Goal: Task Accomplishment & Management: Complete application form

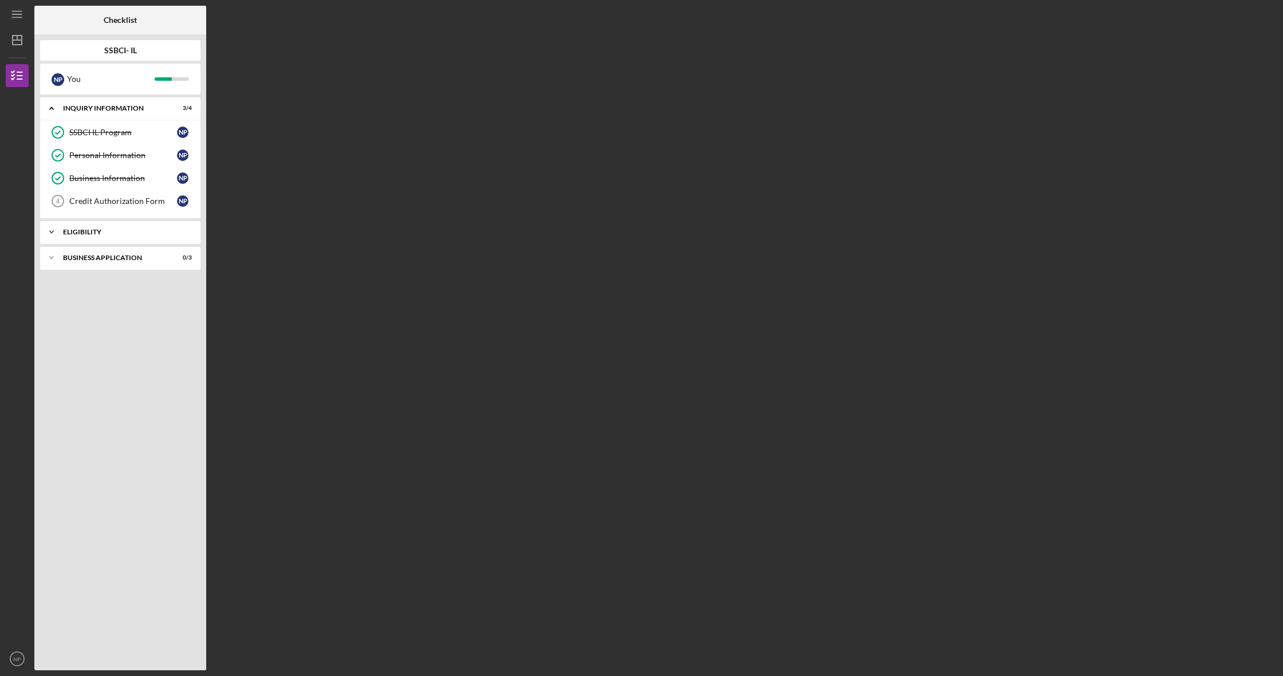
click at [172, 230] on div "Eligibility" at bounding box center [124, 232] width 123 height 7
click at [179, 256] on div "Business Application" at bounding box center [124, 257] width 123 height 7
click at [116, 278] on div "Business Canvas" at bounding box center [123, 281] width 108 height 9
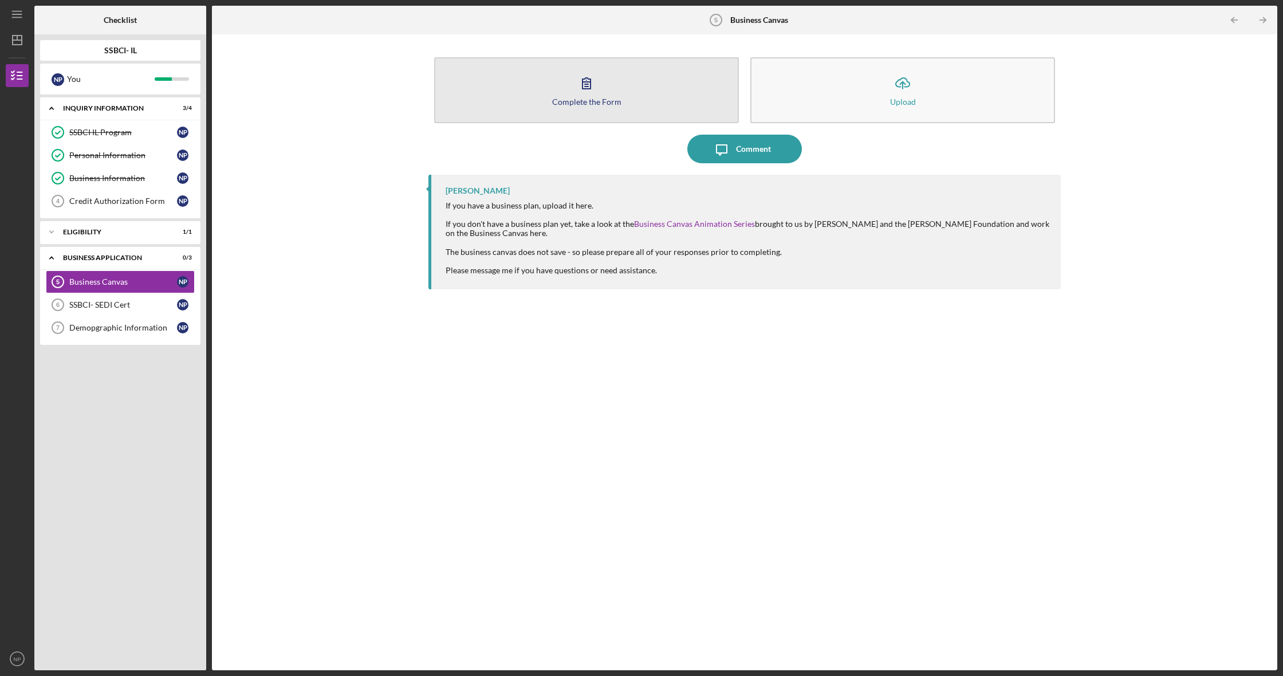
click at [609, 78] on button "Complete the Form Form" at bounding box center [586, 90] width 305 height 66
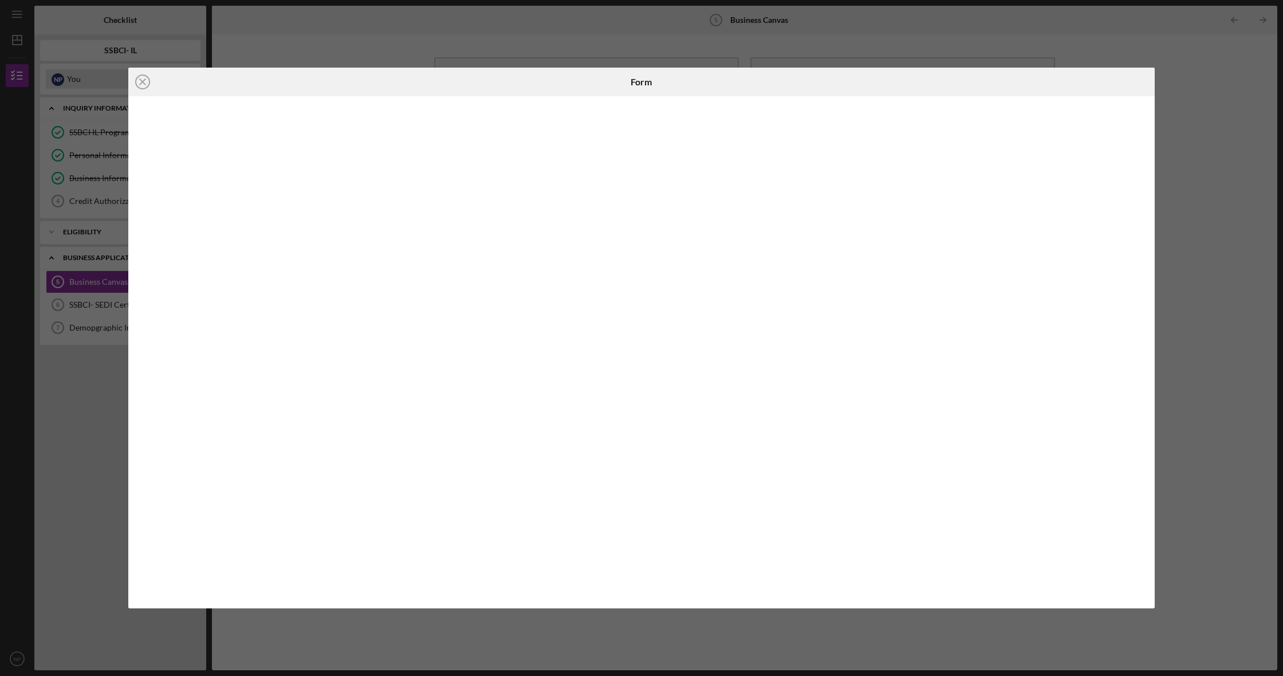
click at [141, 81] on icon "Icon/Close" at bounding box center [142, 82] width 29 height 29
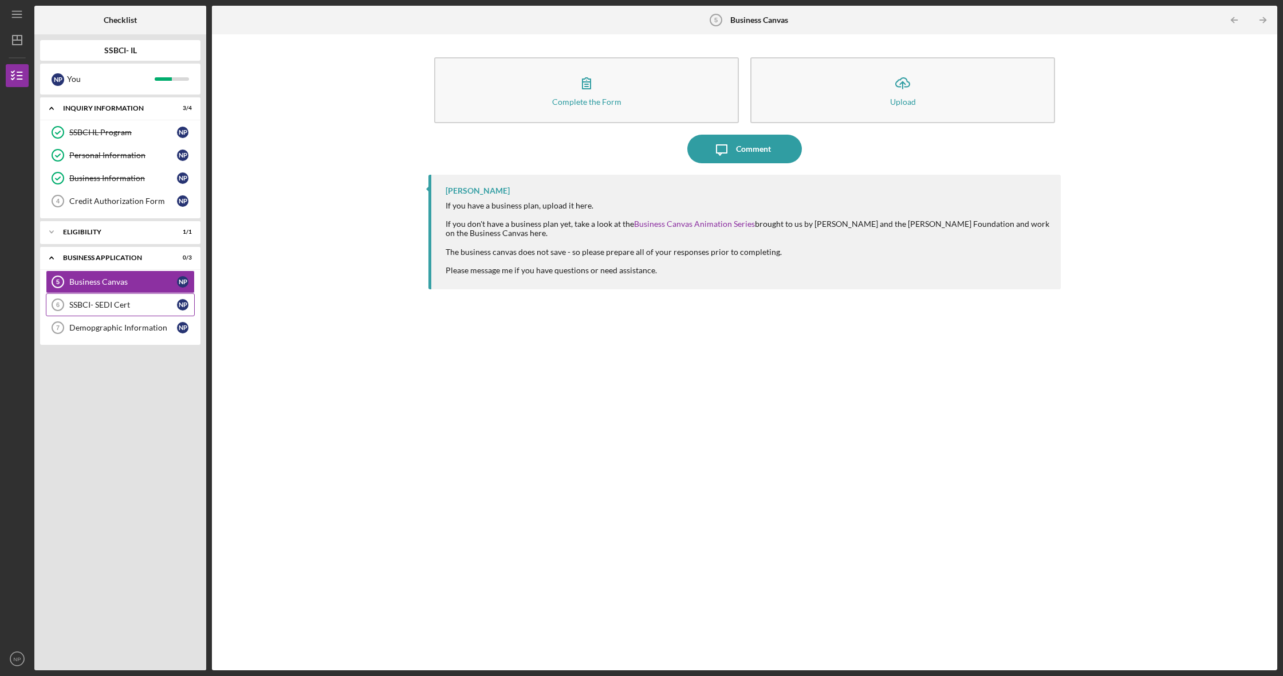
click at [133, 304] on div "SSBCI- SEDI Cert" at bounding box center [123, 304] width 108 height 9
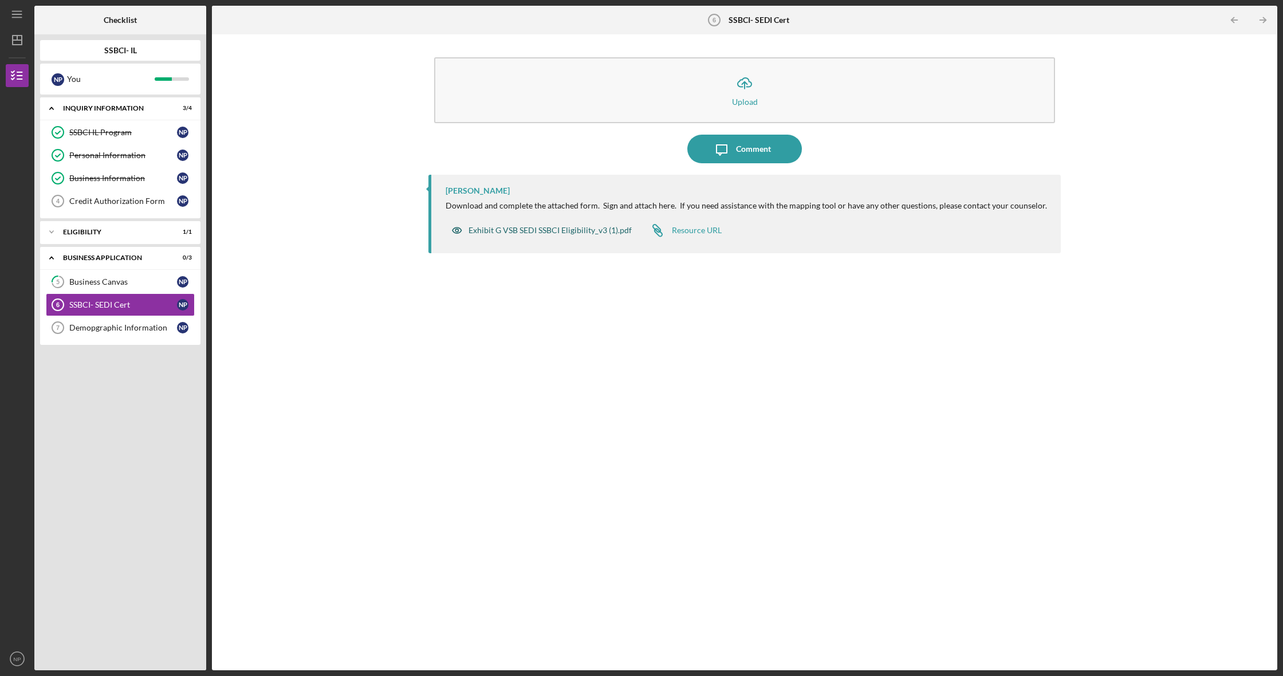
click at [534, 228] on div "Exhibit G VSB SEDI SSBCI Eligibility_v3 (1).pdf" at bounding box center [550, 230] width 163 height 9
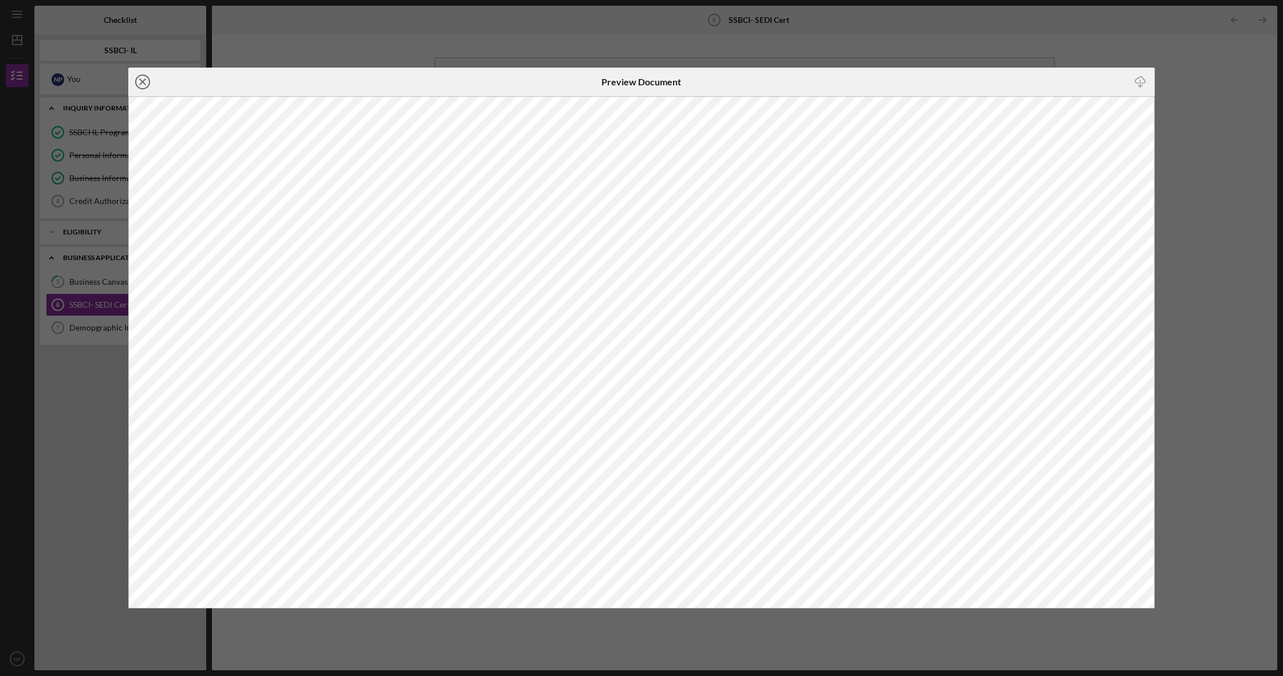
click at [141, 84] on line at bounding box center [143, 82] width 6 height 6
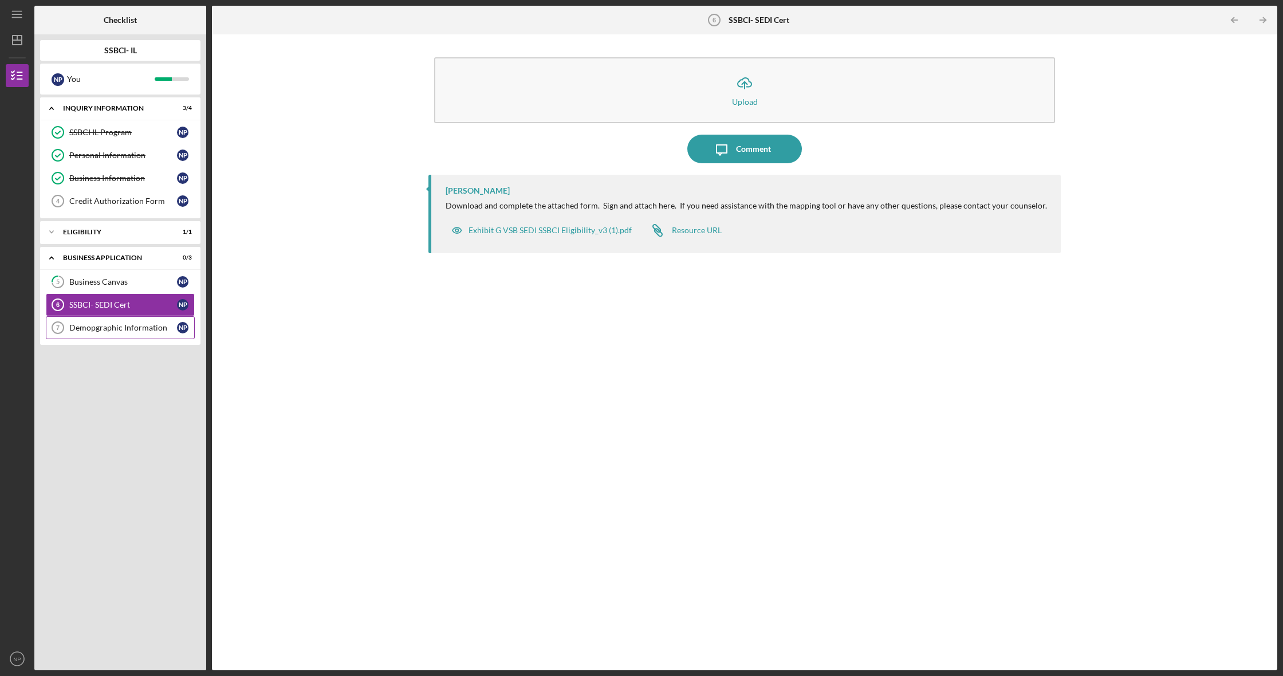
click at [115, 331] on div "Demopgraphic Information" at bounding box center [123, 327] width 108 height 9
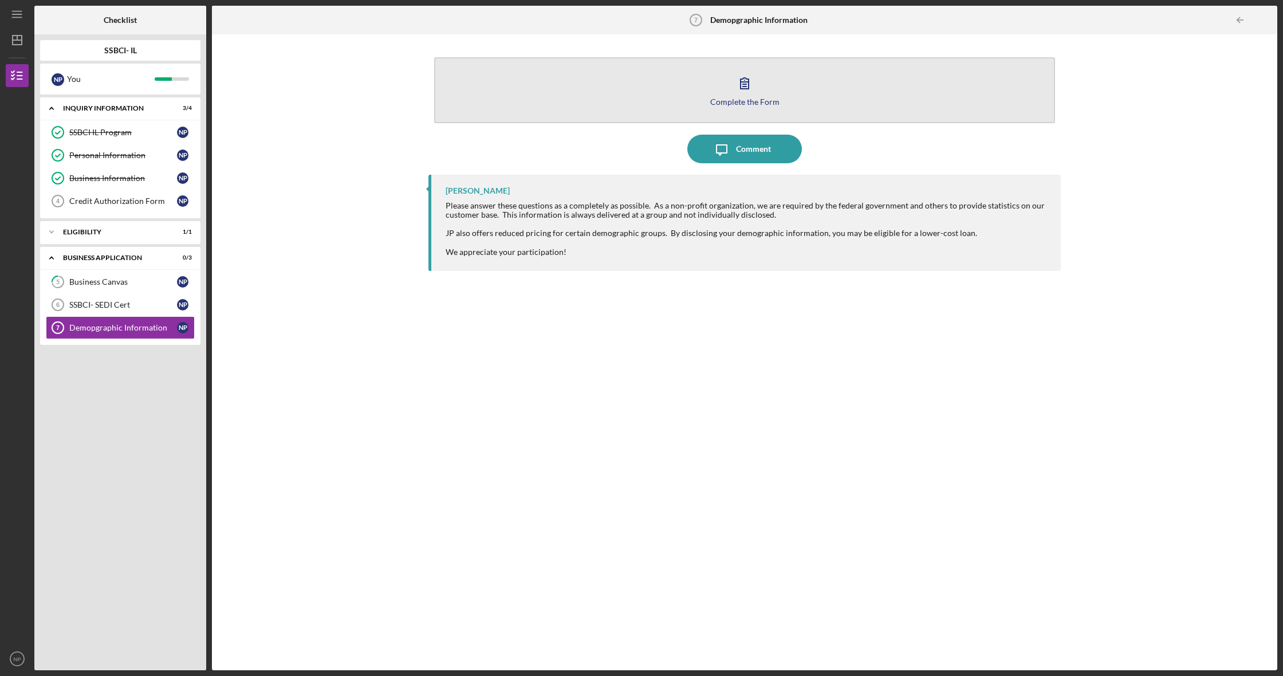
click at [741, 86] on icon "button" at bounding box center [745, 83] width 8 height 11
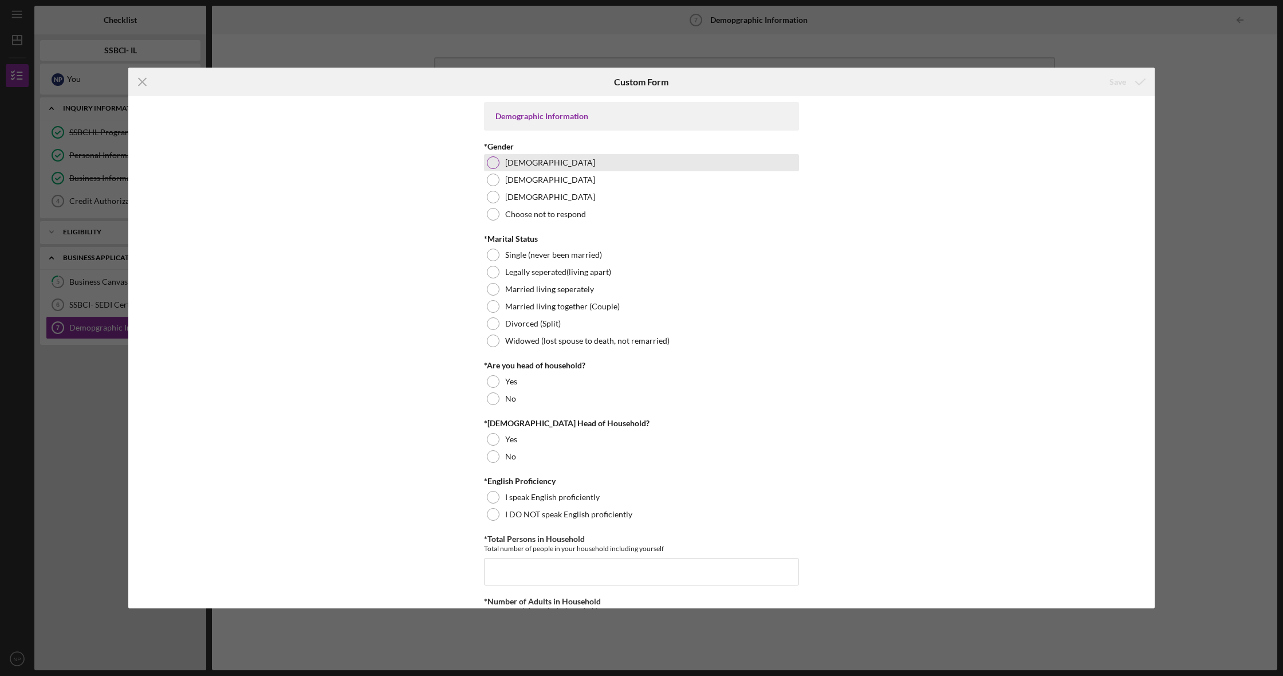
click at [492, 161] on div at bounding box center [493, 162] width 13 height 13
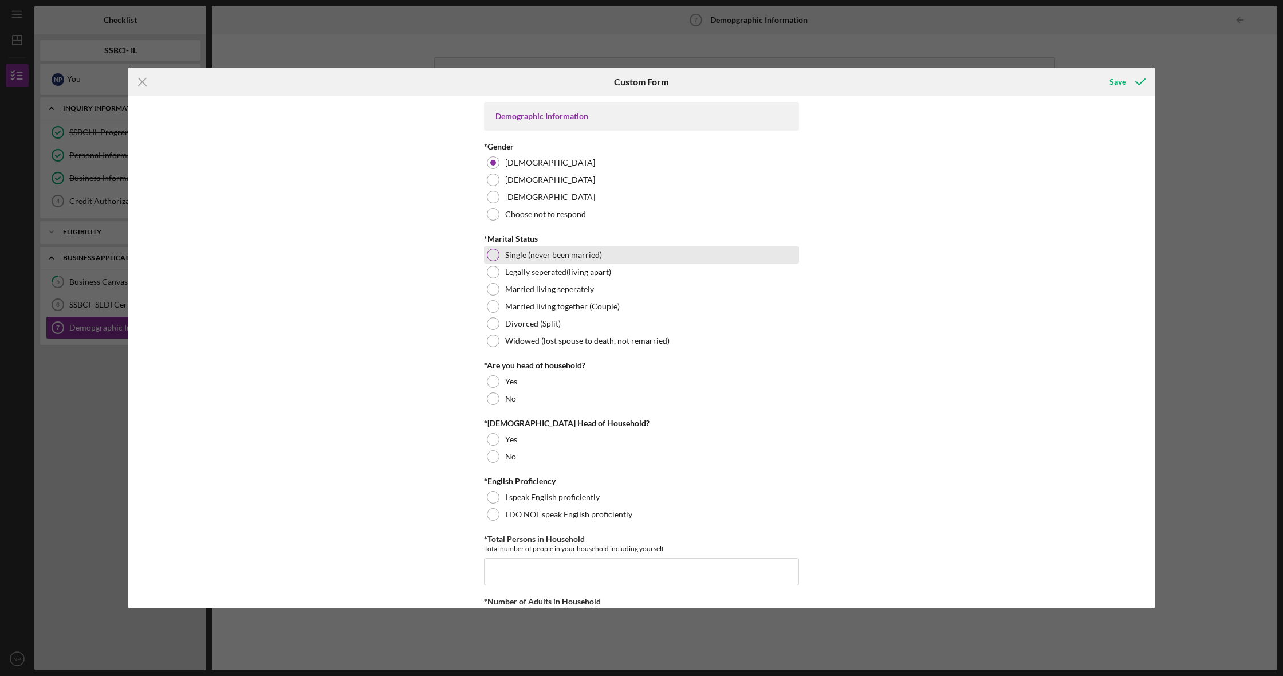
click at [493, 253] on div at bounding box center [493, 255] width 13 height 13
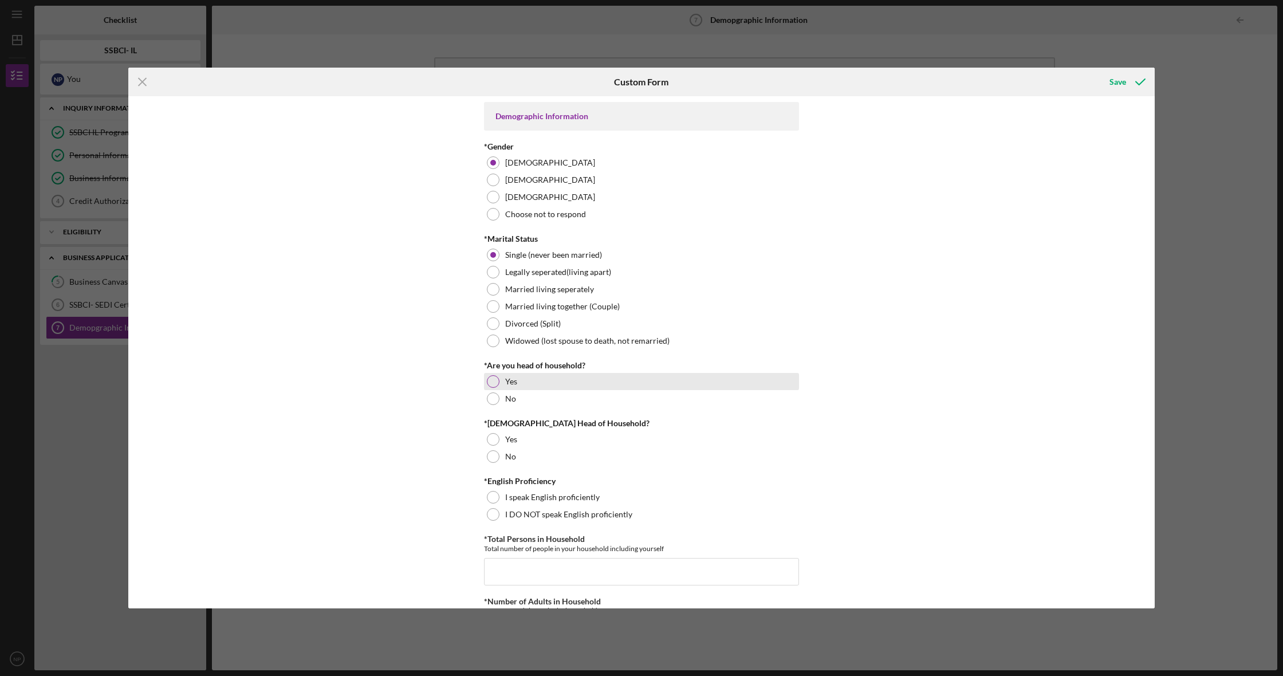
click at [494, 382] on div at bounding box center [493, 381] width 13 height 13
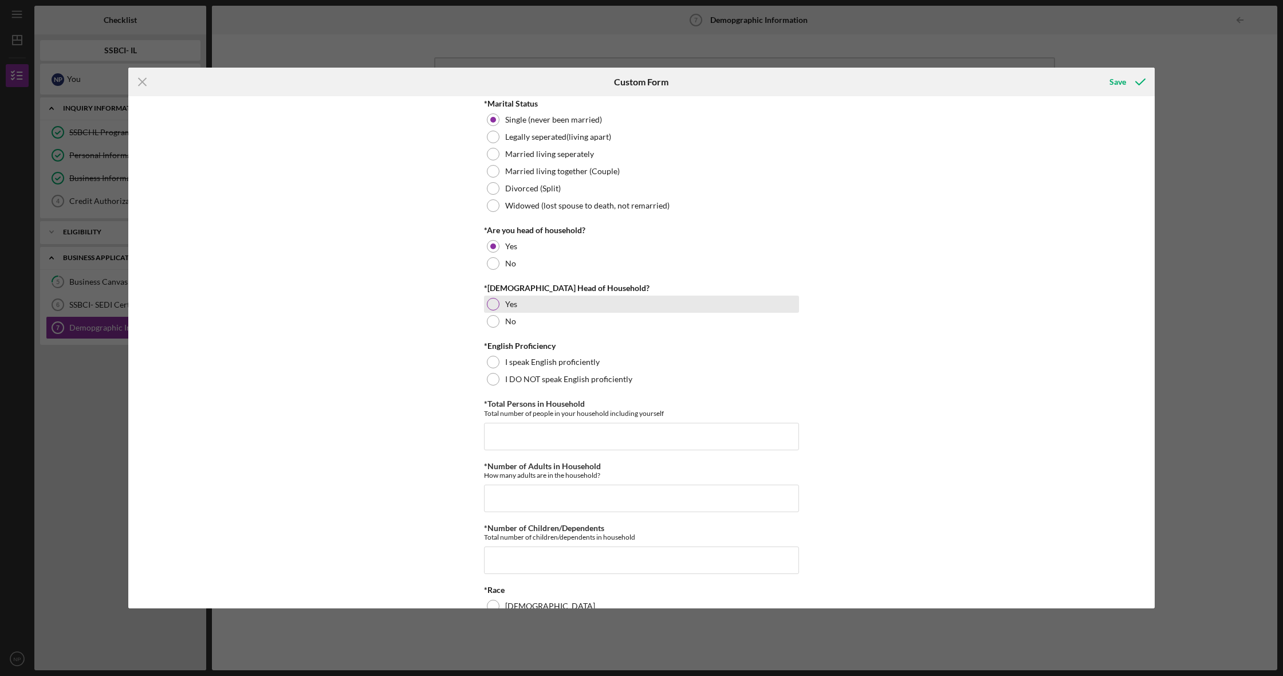
click at [491, 304] on div at bounding box center [493, 304] width 13 height 13
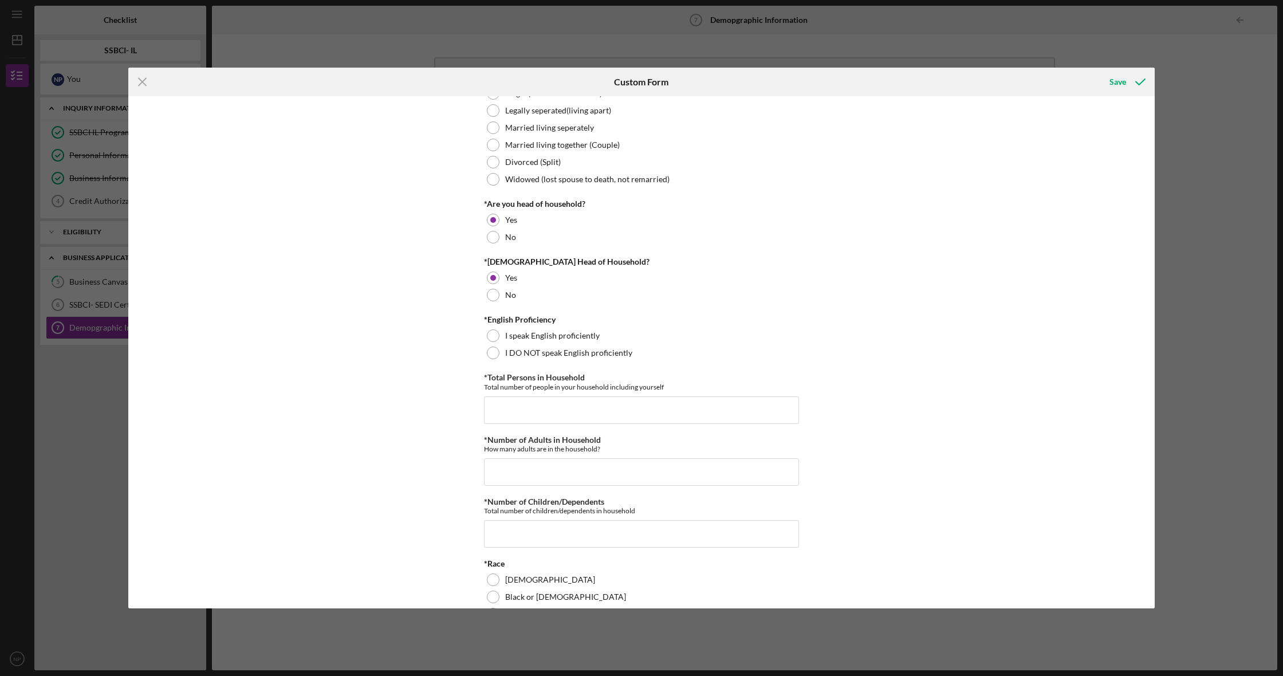
scroll to position [162, 0]
click at [493, 238] on div at bounding box center [493, 236] width 13 height 13
click at [491, 336] on div at bounding box center [493, 336] width 13 height 13
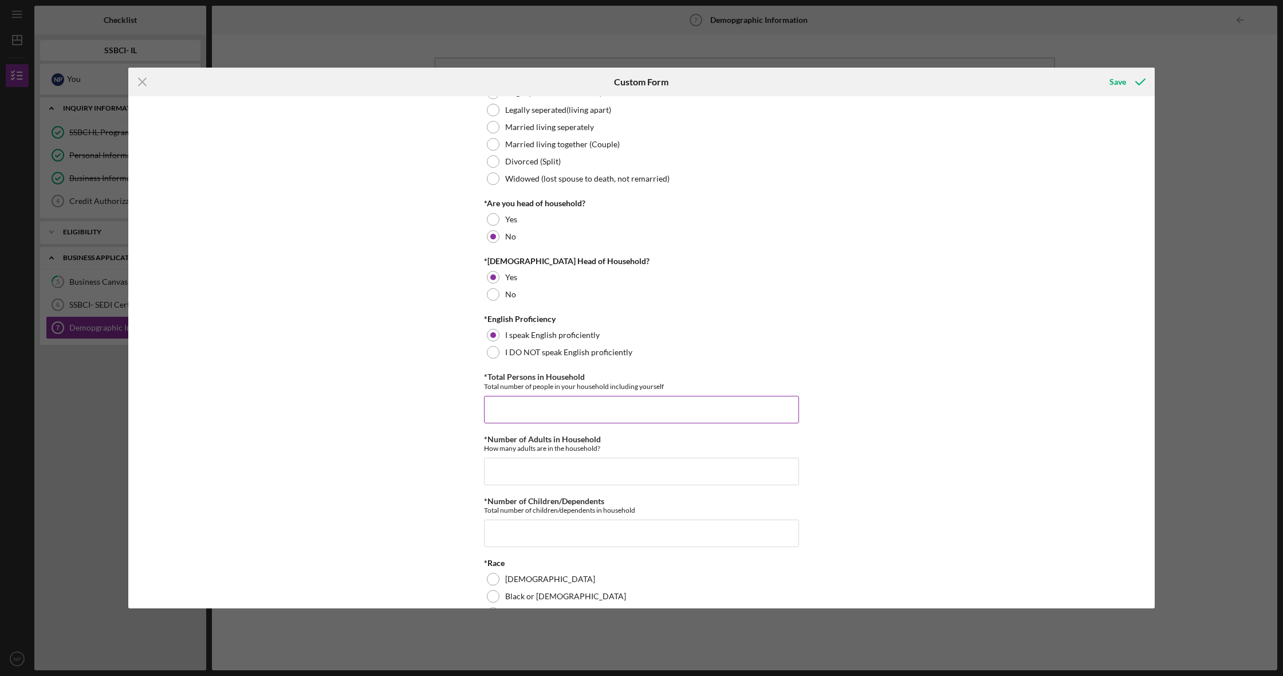
click at [561, 398] on input "*Total Persons in Household" at bounding box center [641, 409] width 315 height 27
type input "2"
click at [584, 460] on input "*Number of Adults in Household" at bounding box center [641, 471] width 315 height 27
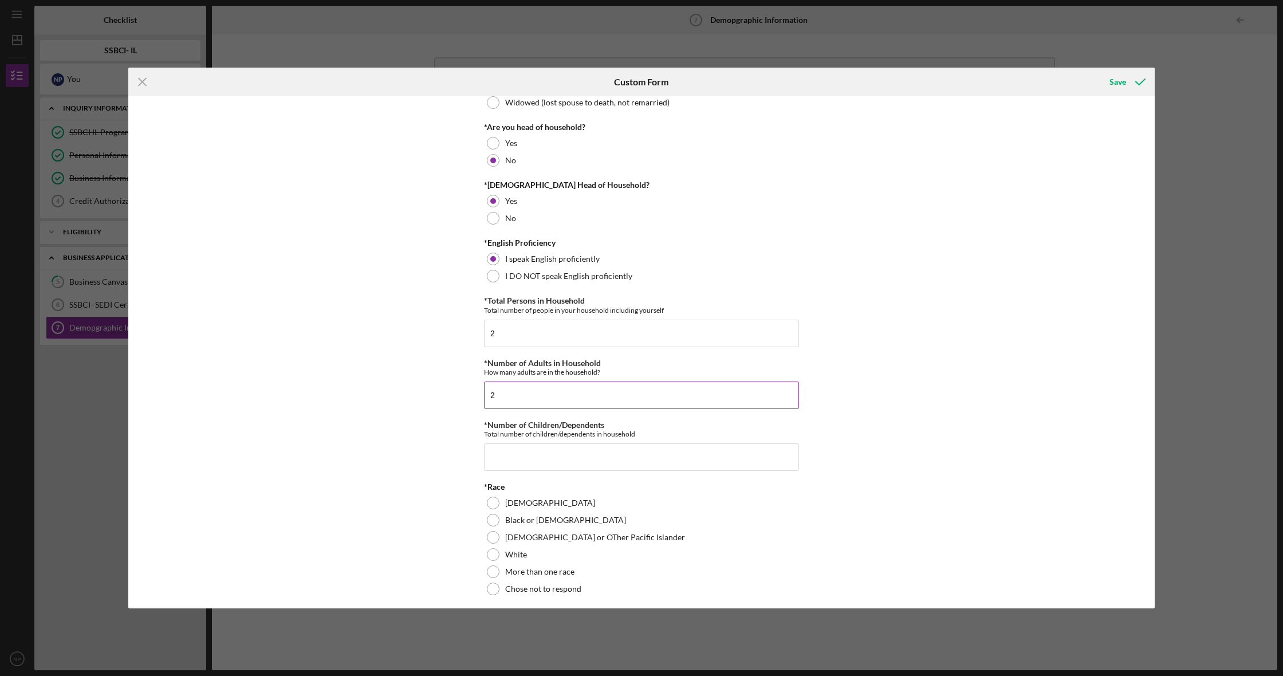
scroll to position [250, 0]
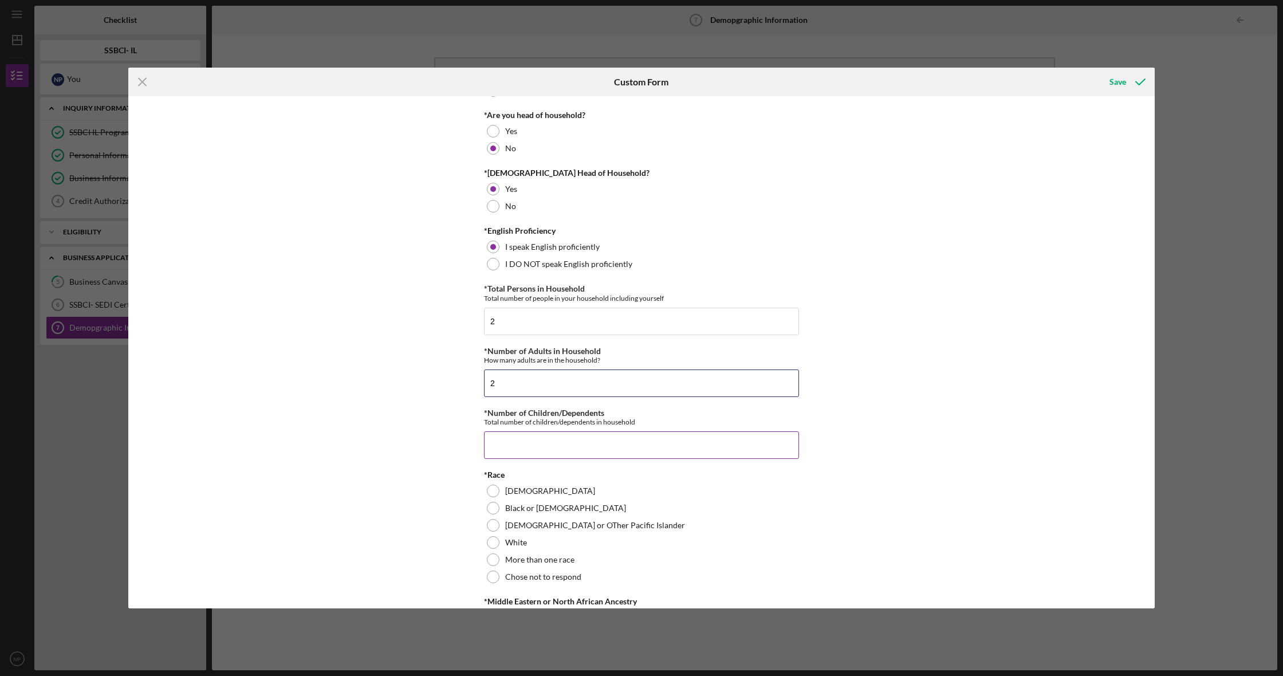
type input "2"
click at [569, 442] on input "*Number of Children/Dependents" at bounding box center [641, 444] width 315 height 27
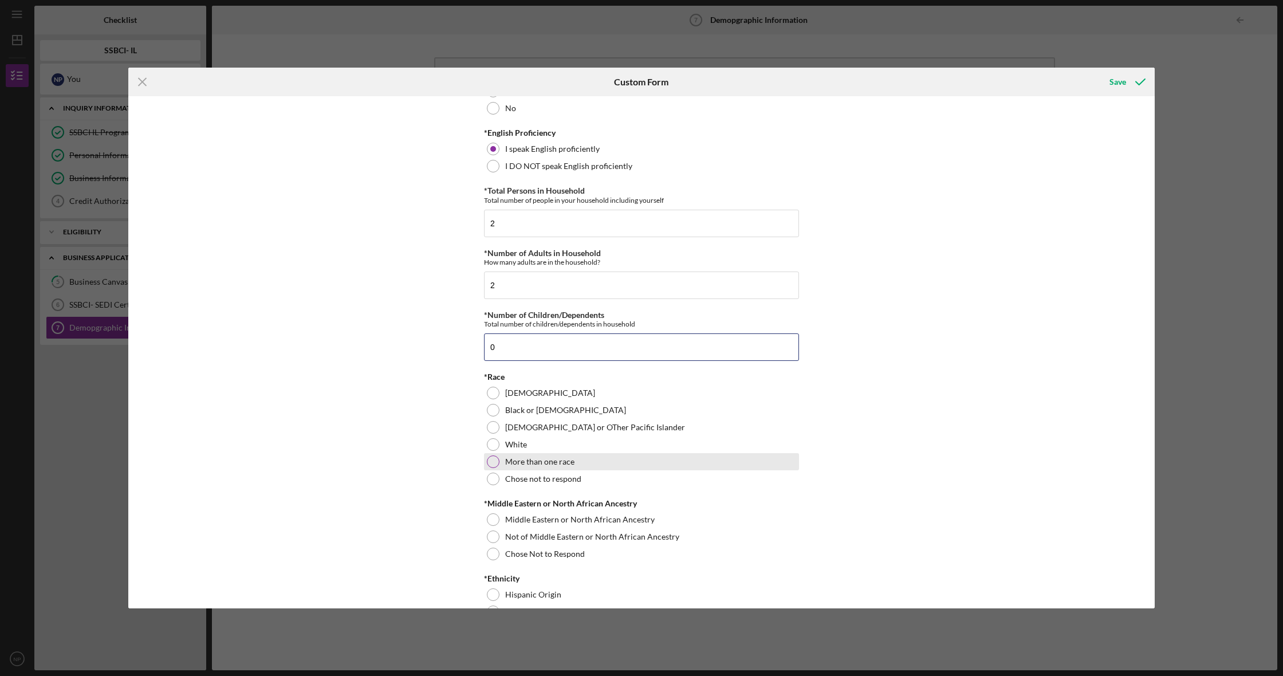
scroll to position [353, 0]
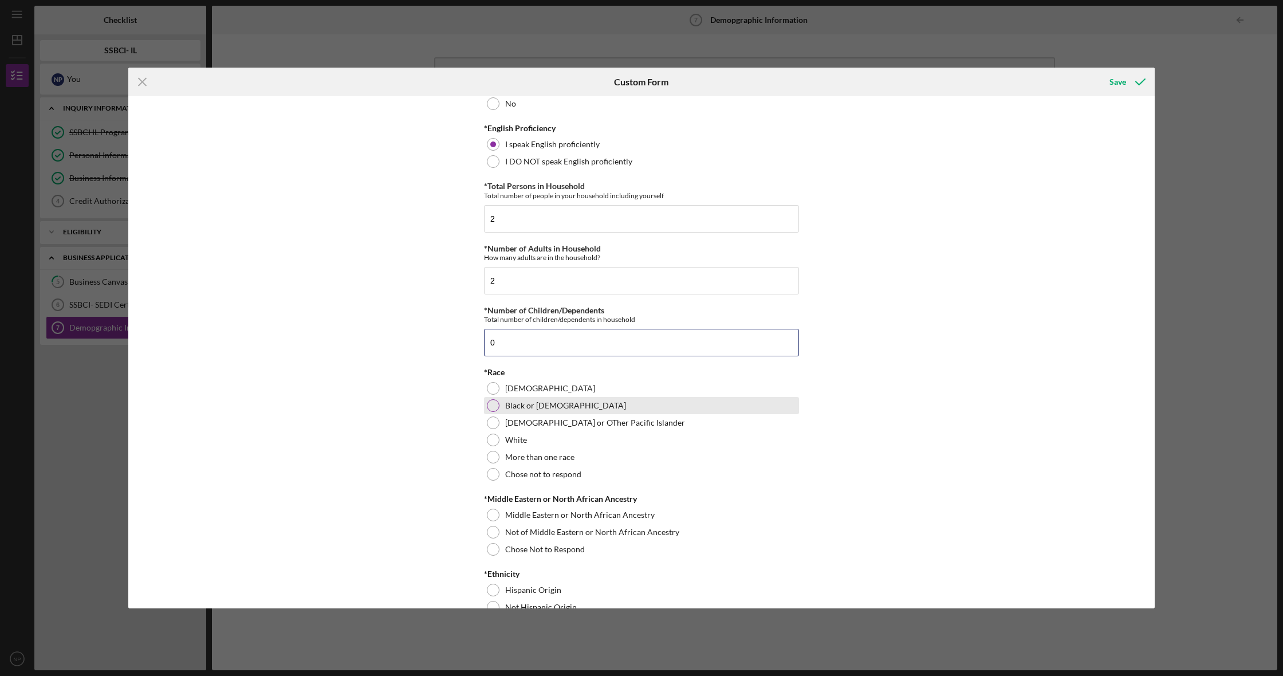
type input "0"
drag, startPoint x: 493, startPoint y: 402, endPoint x: 479, endPoint y: 406, distance: 14.7
click at [493, 402] on div at bounding box center [493, 405] width 13 height 13
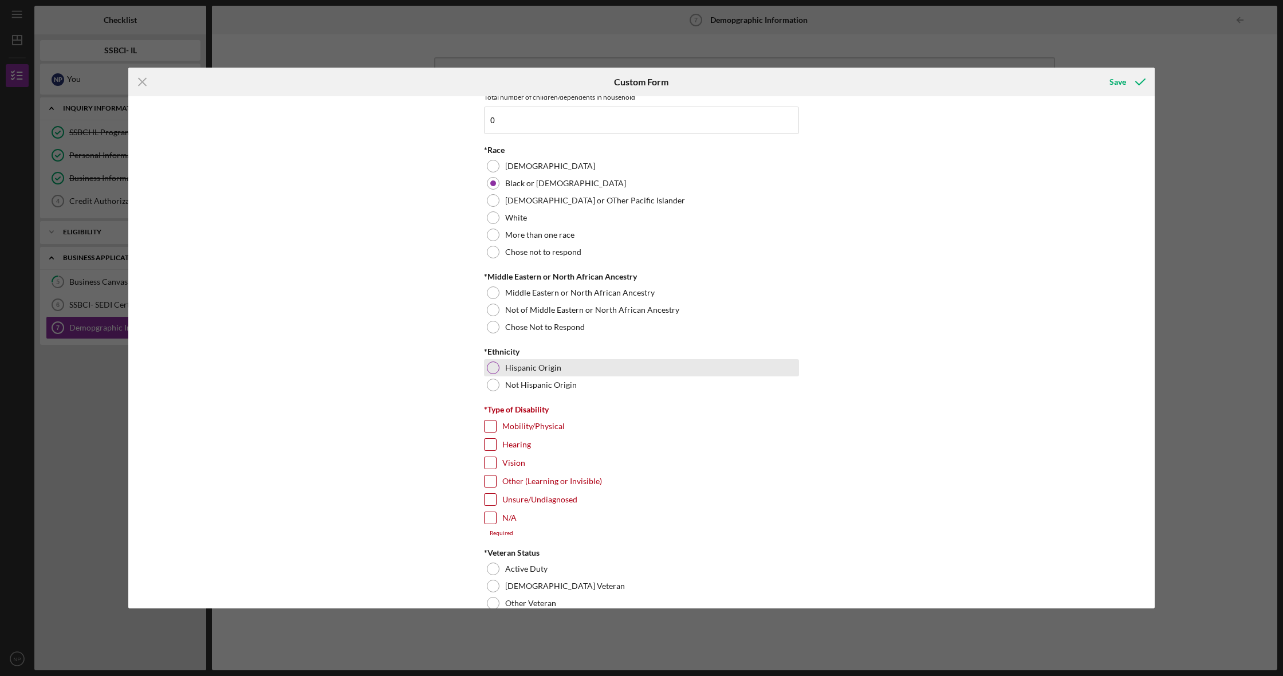
scroll to position [578, 0]
drag, startPoint x: 494, startPoint y: 312, endPoint x: 486, endPoint y: 347, distance: 35.3
click at [494, 312] on div at bounding box center [493, 307] width 13 height 13
click at [488, 385] on div at bounding box center [493, 382] width 13 height 13
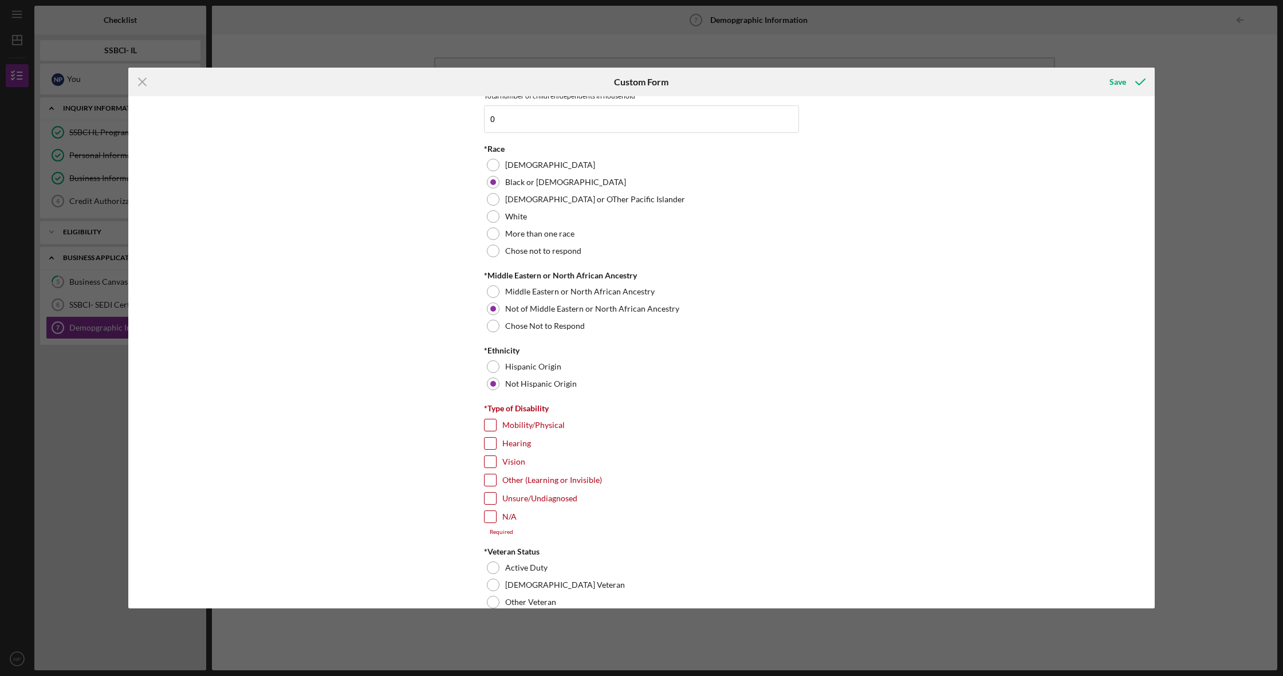
drag, startPoint x: 490, startPoint y: 517, endPoint x: 447, endPoint y: 522, distance: 43.3
click at [489, 517] on input "N/A" at bounding box center [490, 516] width 11 height 11
checkbox input "true"
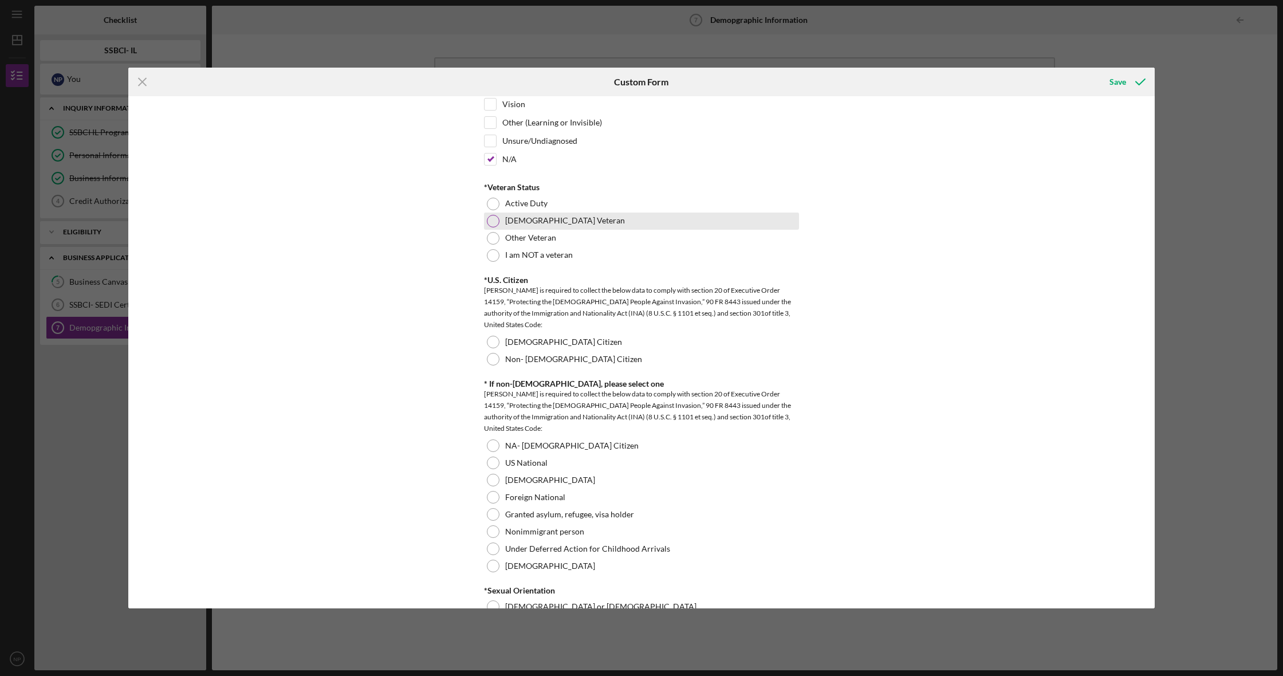
scroll to position [935, 0]
click at [497, 240] on div "Other Veteran" at bounding box center [641, 236] width 315 height 17
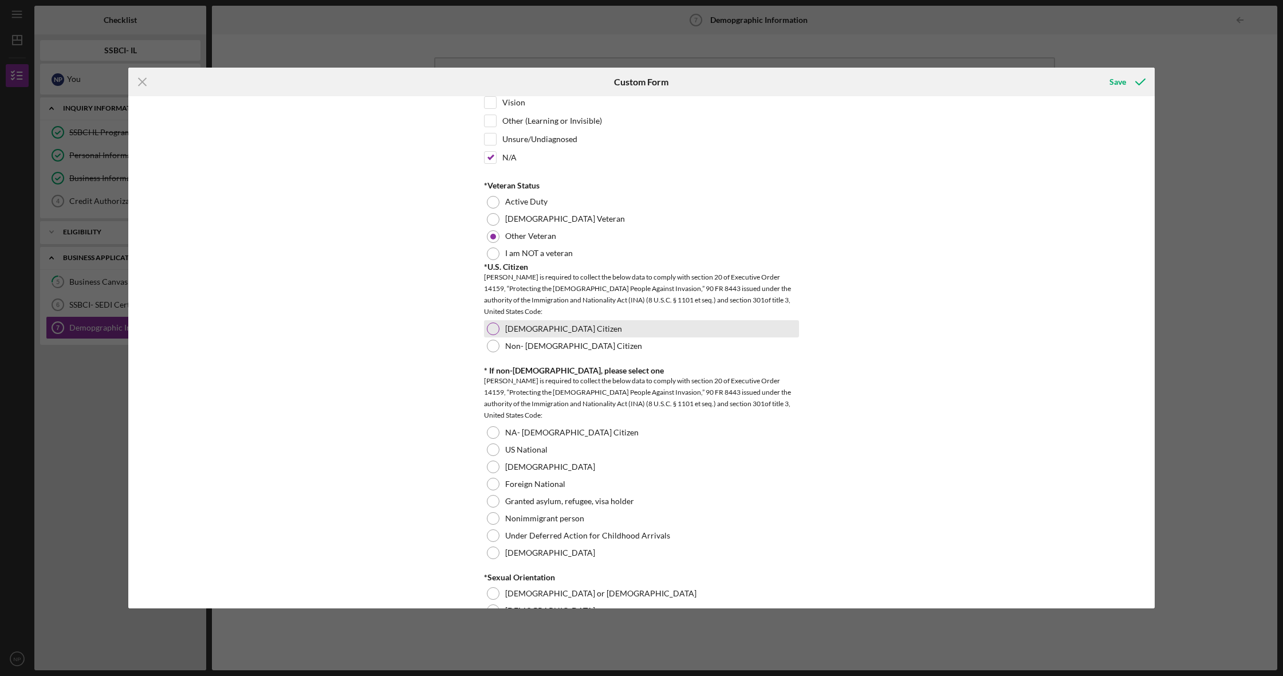
click at [496, 329] on div at bounding box center [493, 328] width 13 height 13
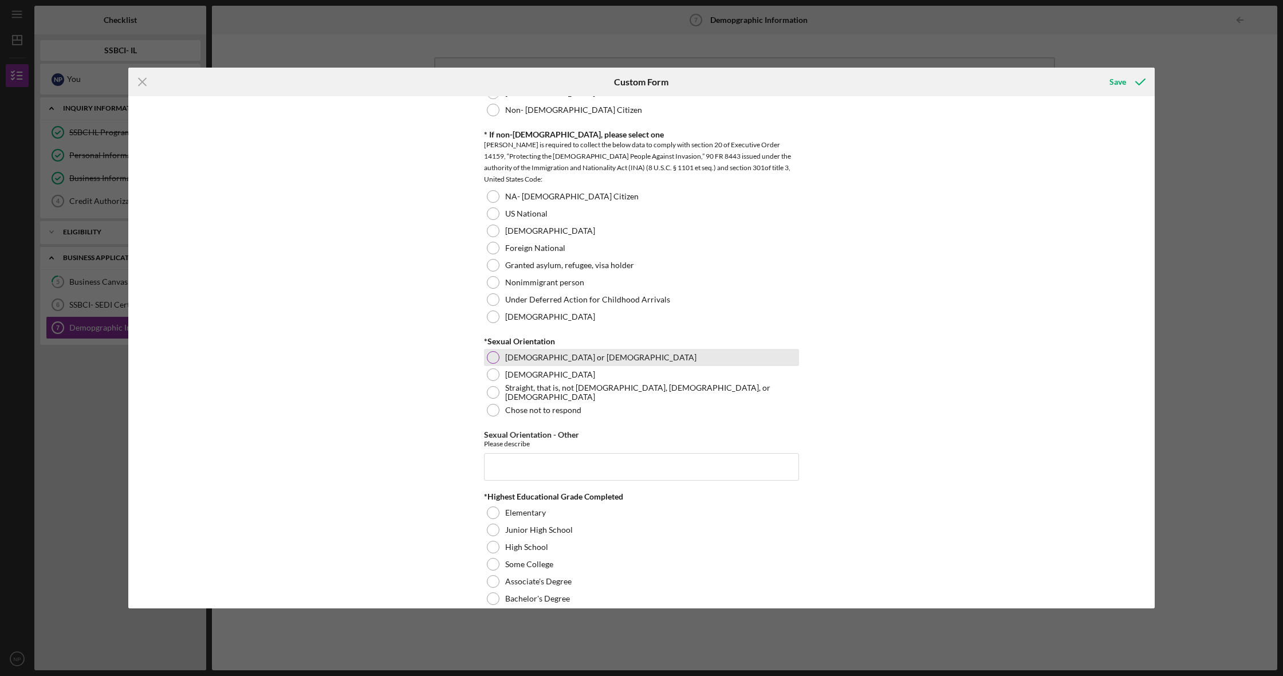
scroll to position [1172, 0]
click at [491, 391] on div at bounding box center [493, 391] width 13 height 13
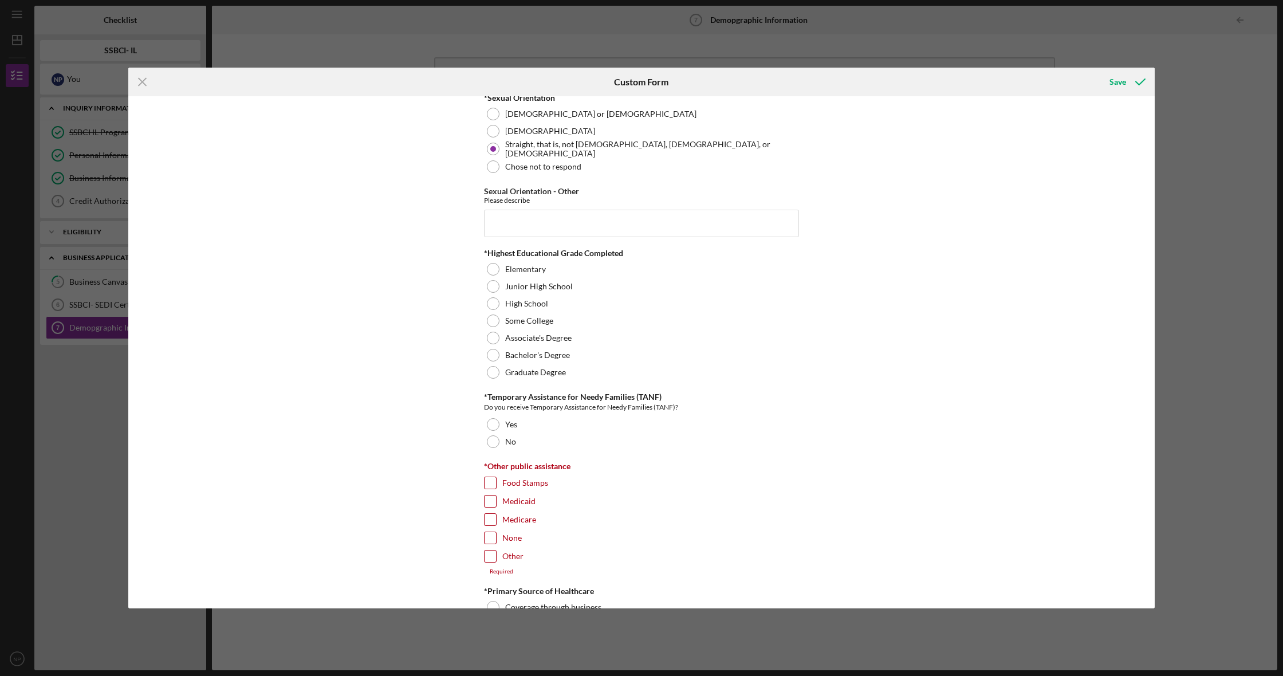
scroll to position [1416, 0]
click at [493, 367] on div at bounding box center [493, 370] width 13 height 13
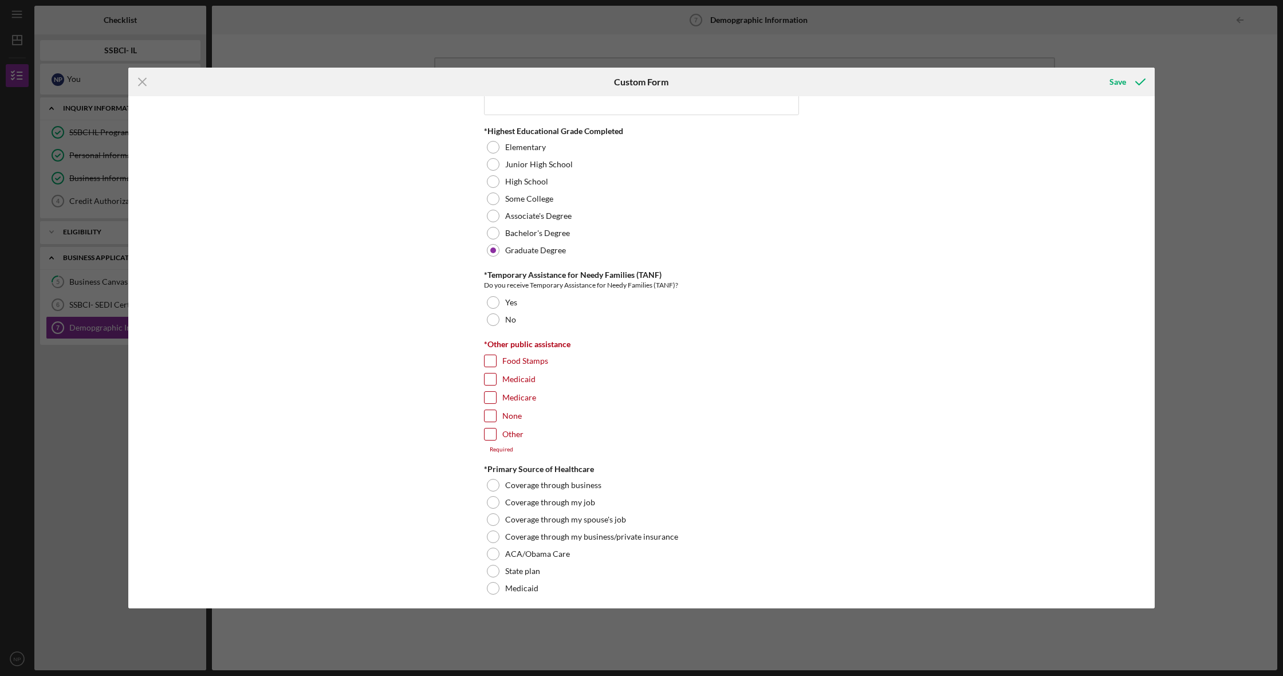
scroll to position [1542, 0]
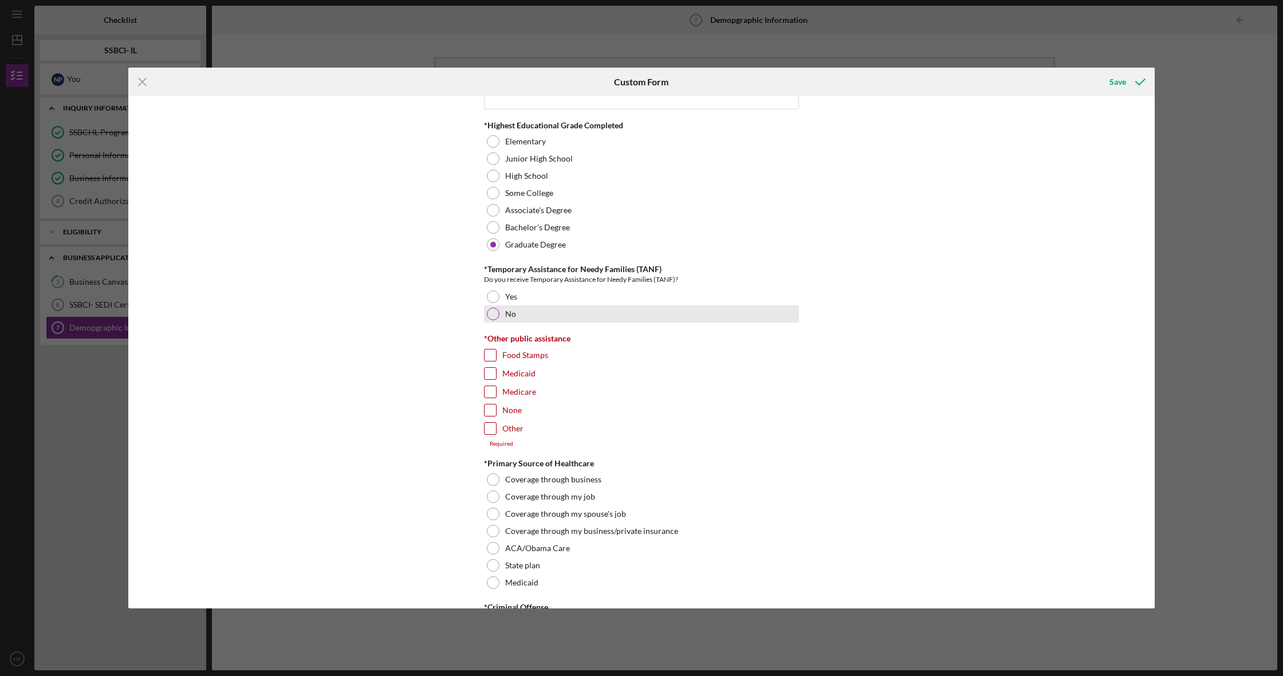
drag, startPoint x: 499, startPoint y: 311, endPoint x: 483, endPoint y: 318, distance: 17.4
click at [499, 311] on div "No" at bounding box center [641, 313] width 315 height 17
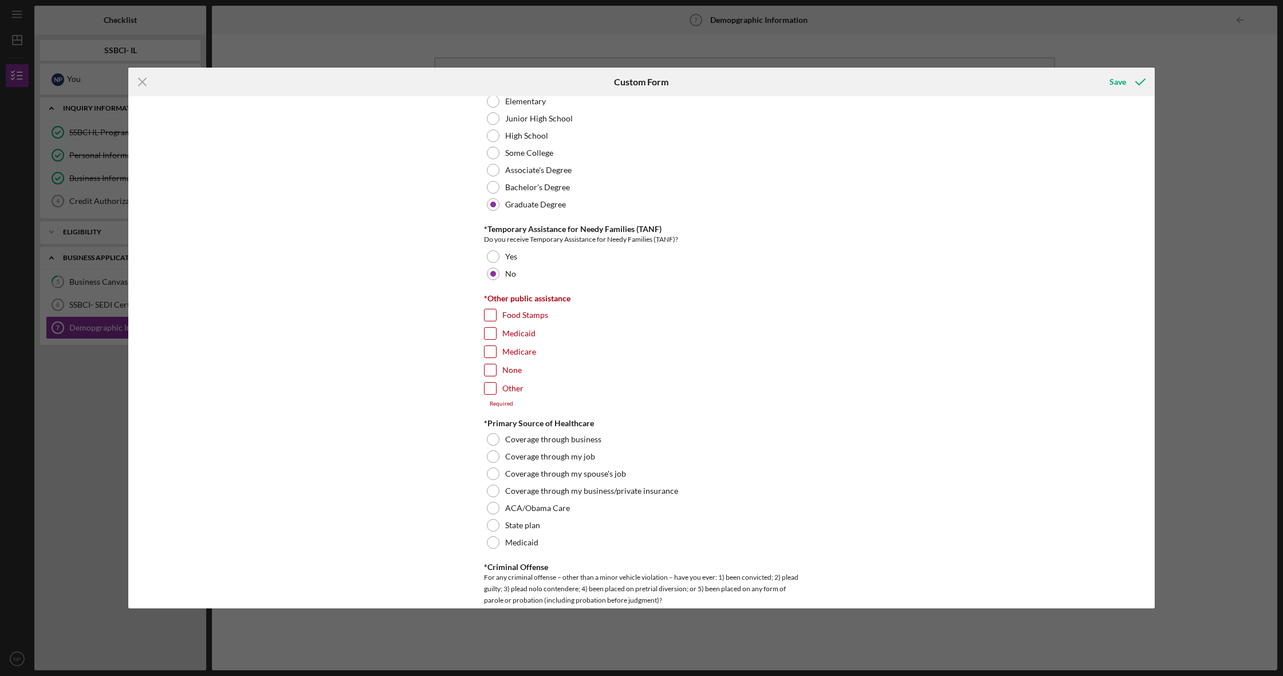
scroll to position [1584, 0]
drag, startPoint x: 489, startPoint y: 361, endPoint x: 475, endPoint y: 369, distance: 15.4
click at [488, 363] on input "None" at bounding box center [490, 368] width 11 height 11
checkbox input "true"
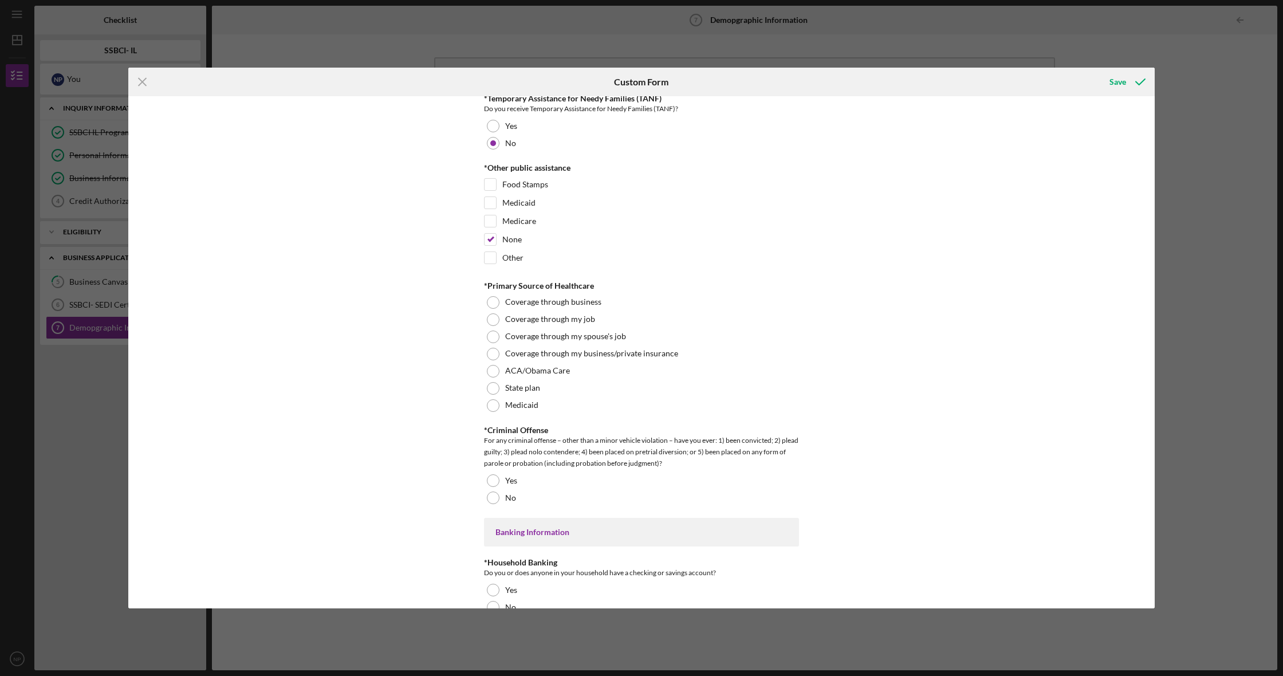
scroll to position [1715, 0]
drag, startPoint x: 491, startPoint y: 367, endPoint x: 475, endPoint y: 368, distance: 16.6
click at [491, 367] on div at bounding box center [493, 369] width 13 height 13
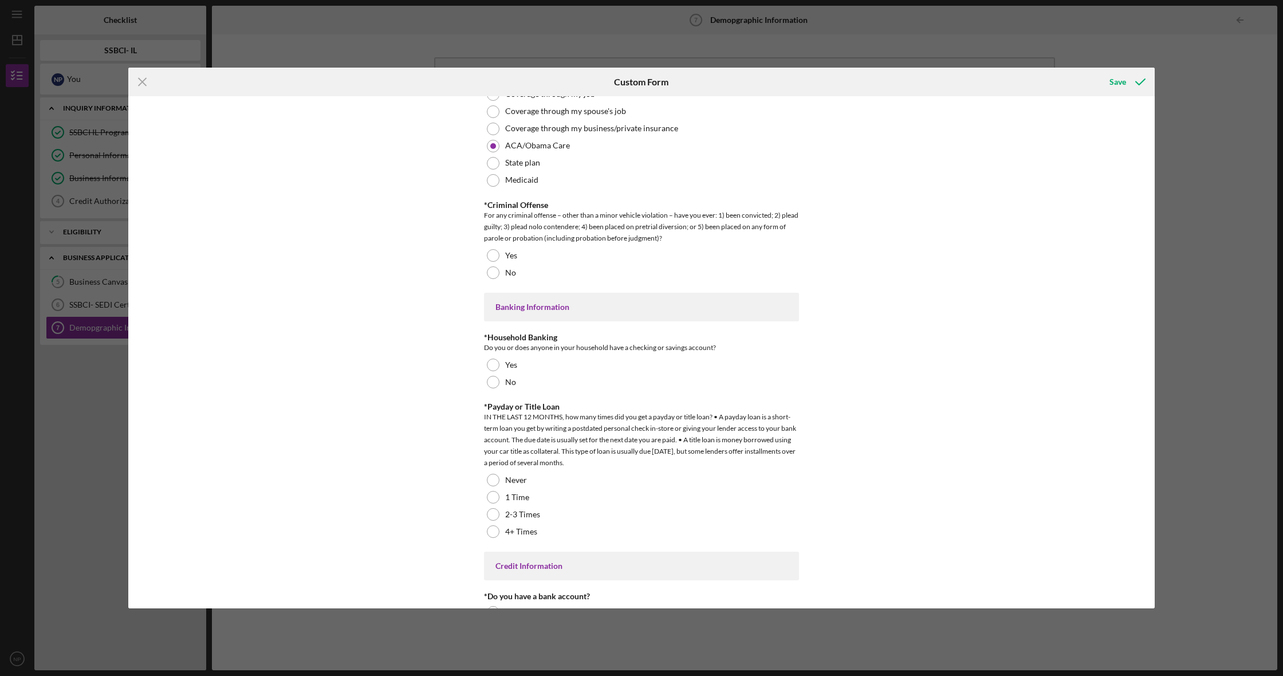
scroll to position [1942, 0]
drag, startPoint x: 491, startPoint y: 266, endPoint x: 420, endPoint y: 309, distance: 82.5
click at [490, 266] on div at bounding box center [493, 269] width 13 height 13
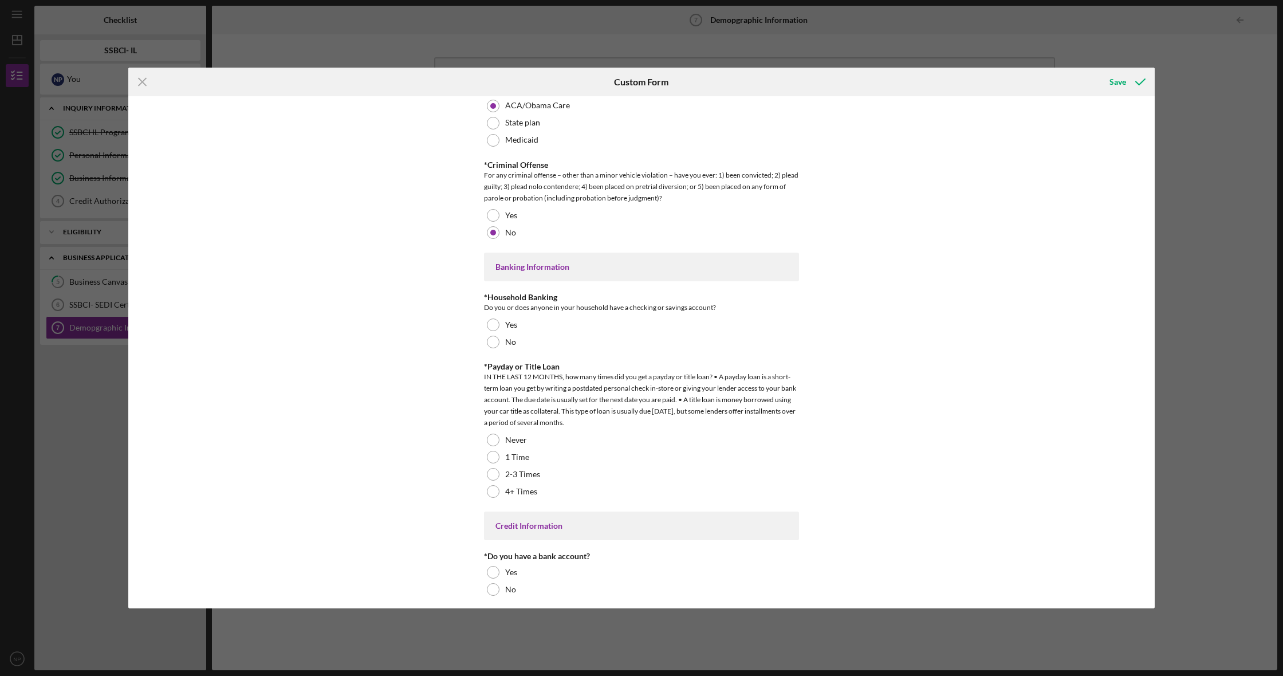
scroll to position [2026, 0]
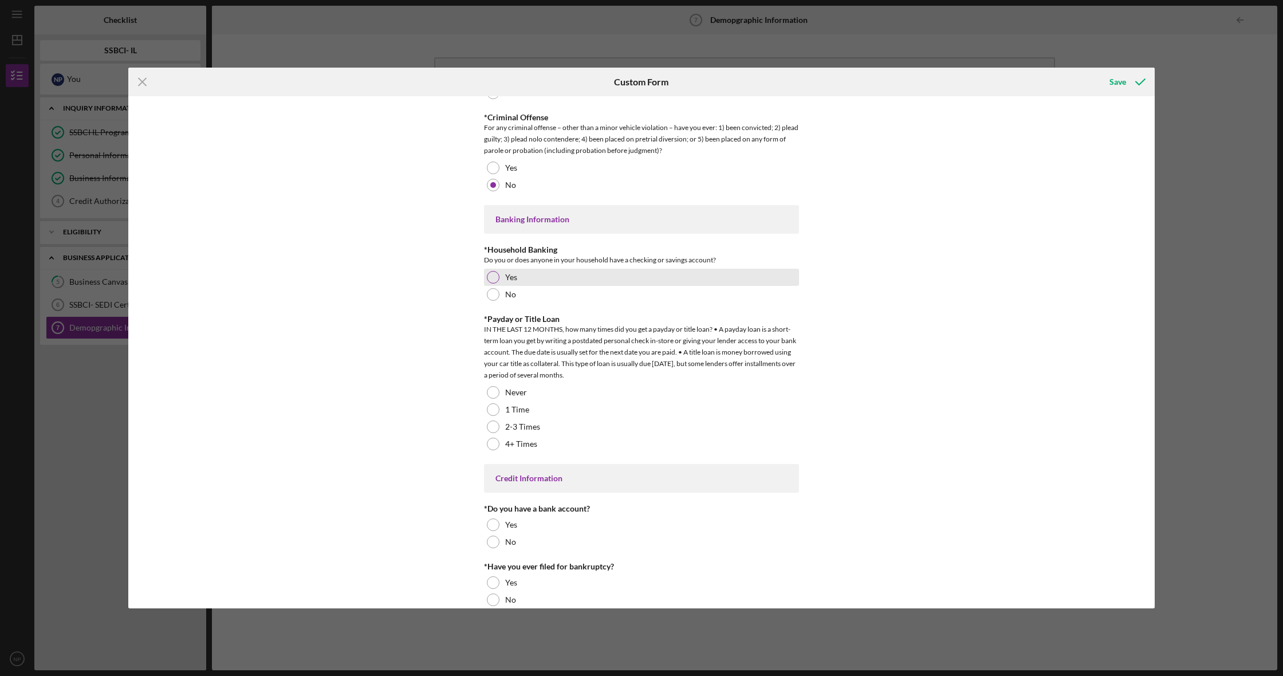
click at [492, 272] on div at bounding box center [493, 277] width 13 height 13
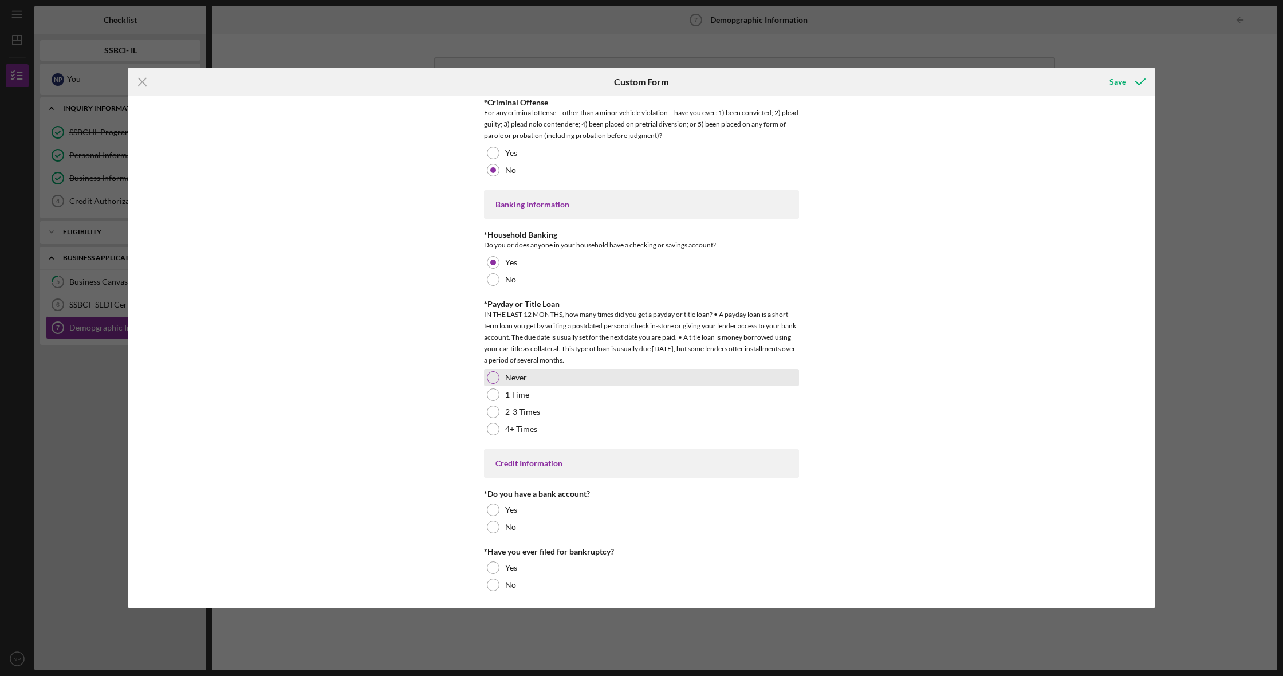
scroll to position [2040, 0]
click at [493, 377] on div at bounding box center [493, 378] width 13 height 13
drag, startPoint x: 489, startPoint y: 505, endPoint x: 483, endPoint y: 528, distance: 23.6
click at [490, 507] on div at bounding box center [493, 510] width 13 height 13
click at [494, 583] on div at bounding box center [493, 585] width 13 height 13
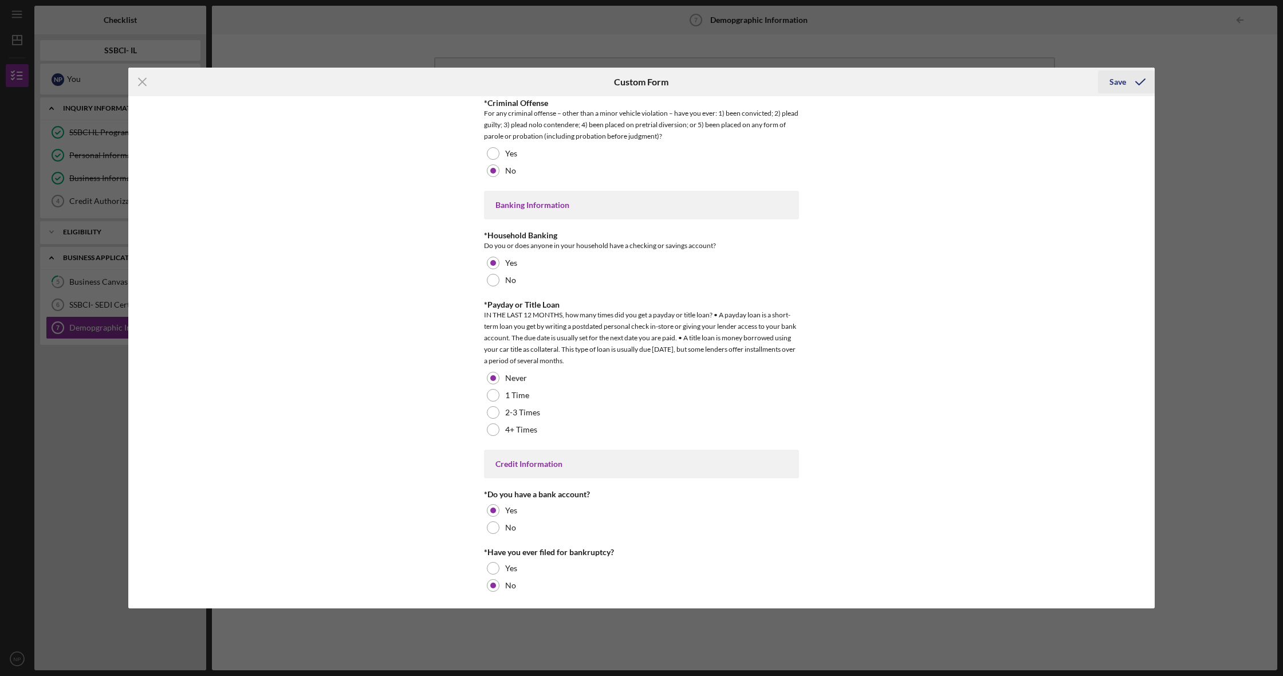
click at [1119, 82] on div "Save" at bounding box center [1117, 81] width 17 height 23
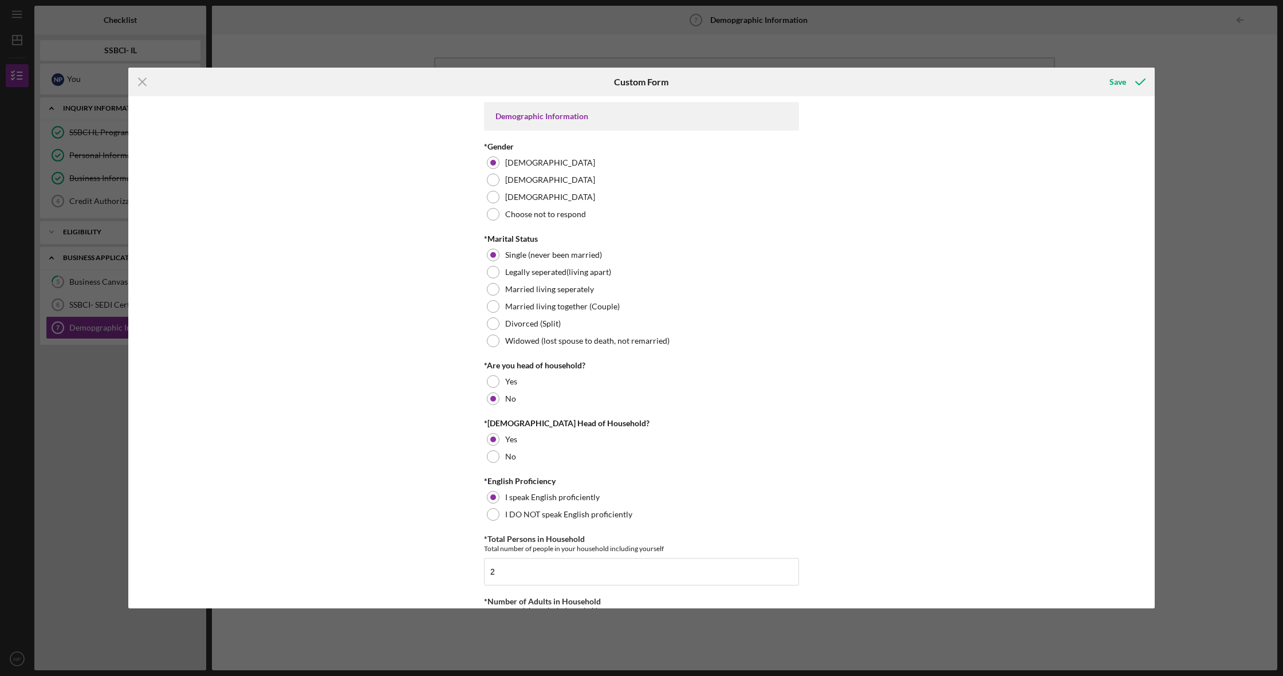
scroll to position [5, 0]
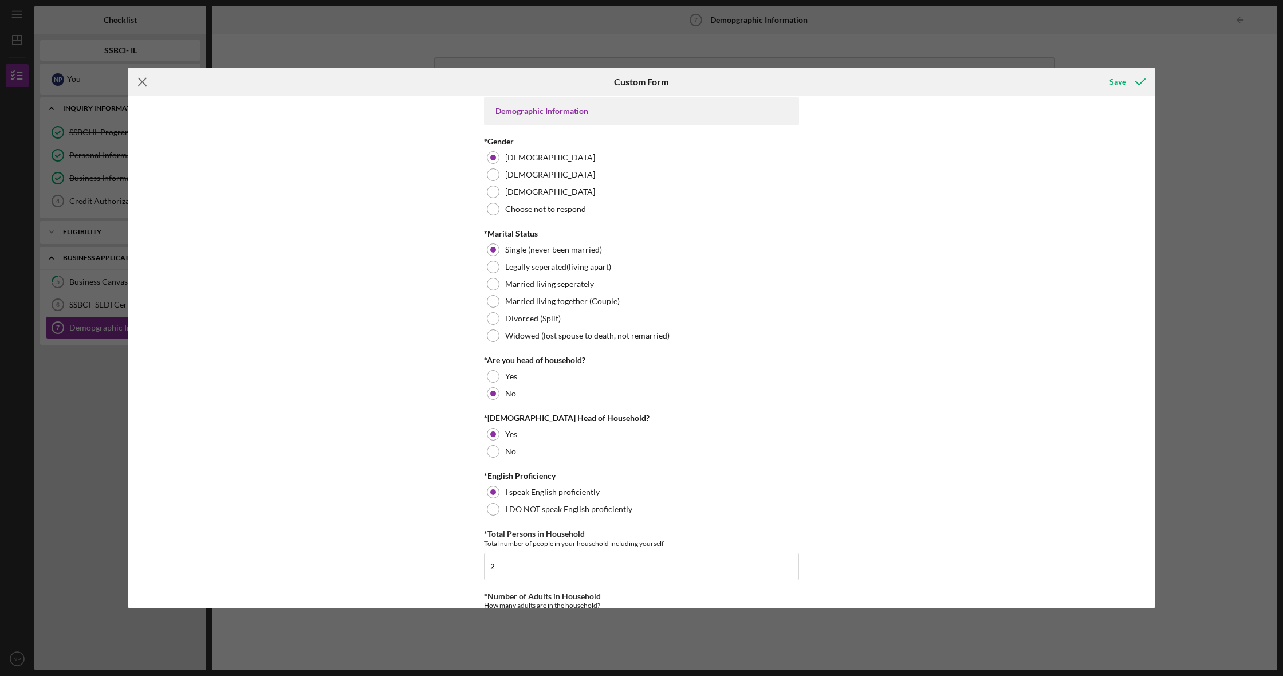
click at [144, 83] on line at bounding box center [142, 81] width 7 height 7
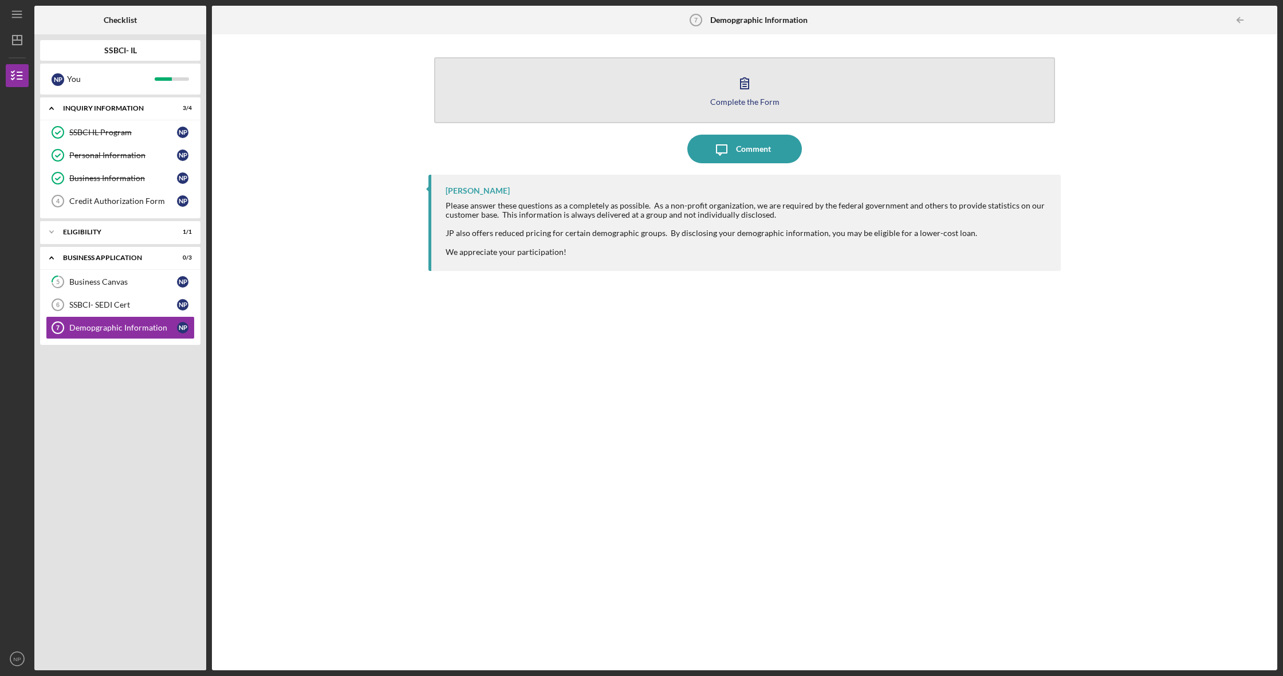
click at [749, 90] on icon "button" at bounding box center [744, 83] width 29 height 29
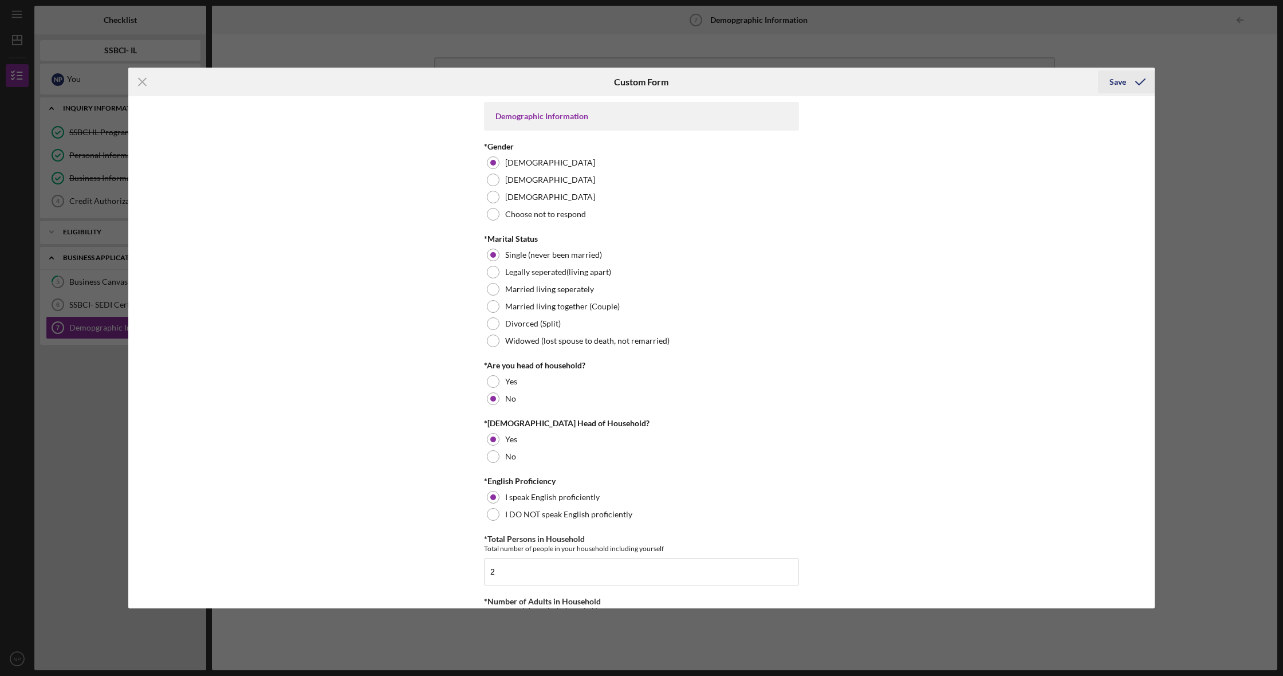
click at [1143, 82] on icon "submit" at bounding box center [1140, 82] width 29 height 29
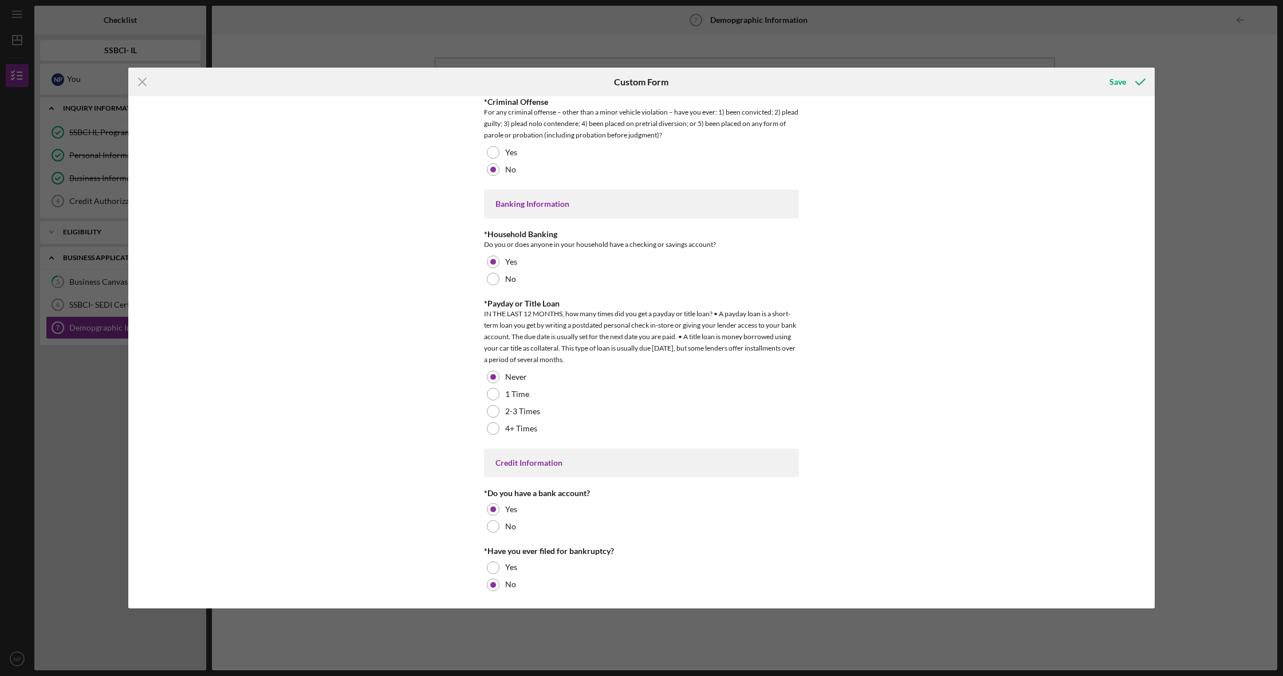
scroll to position [2046, 0]
click at [145, 81] on icon "Icon/Menu Close" at bounding box center [142, 82] width 29 height 29
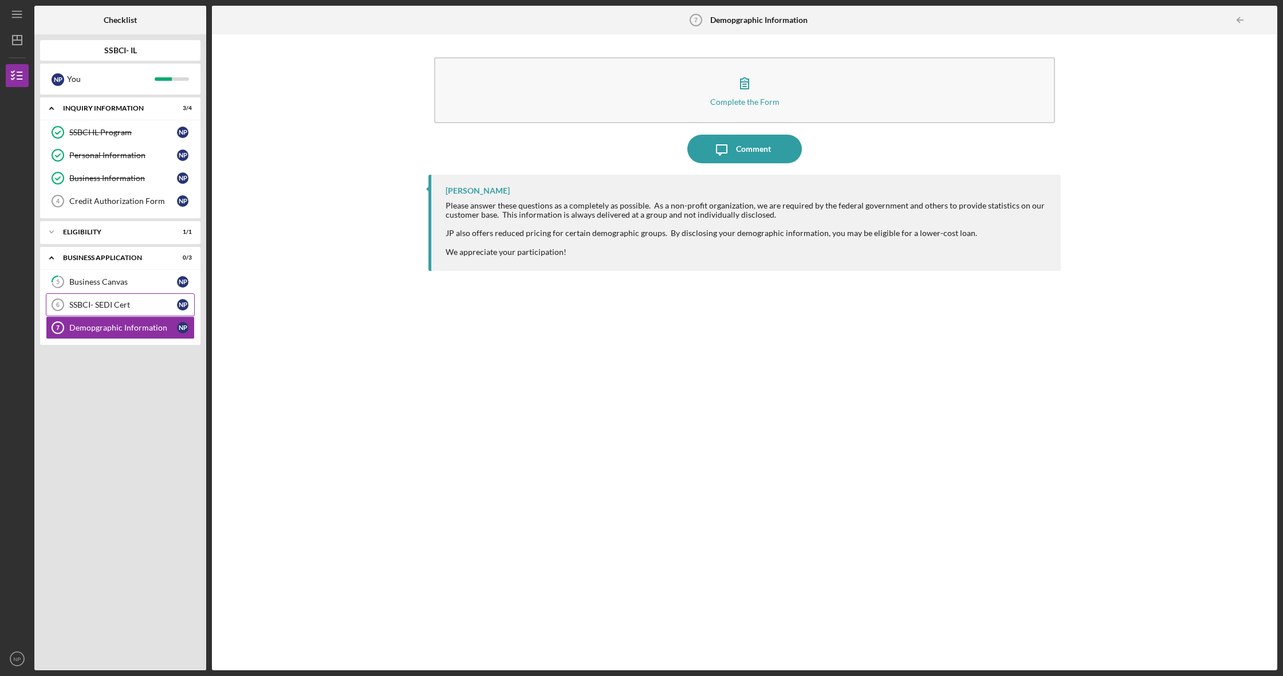
click at [116, 305] on div "SSBCI- SEDI Cert" at bounding box center [123, 304] width 108 height 9
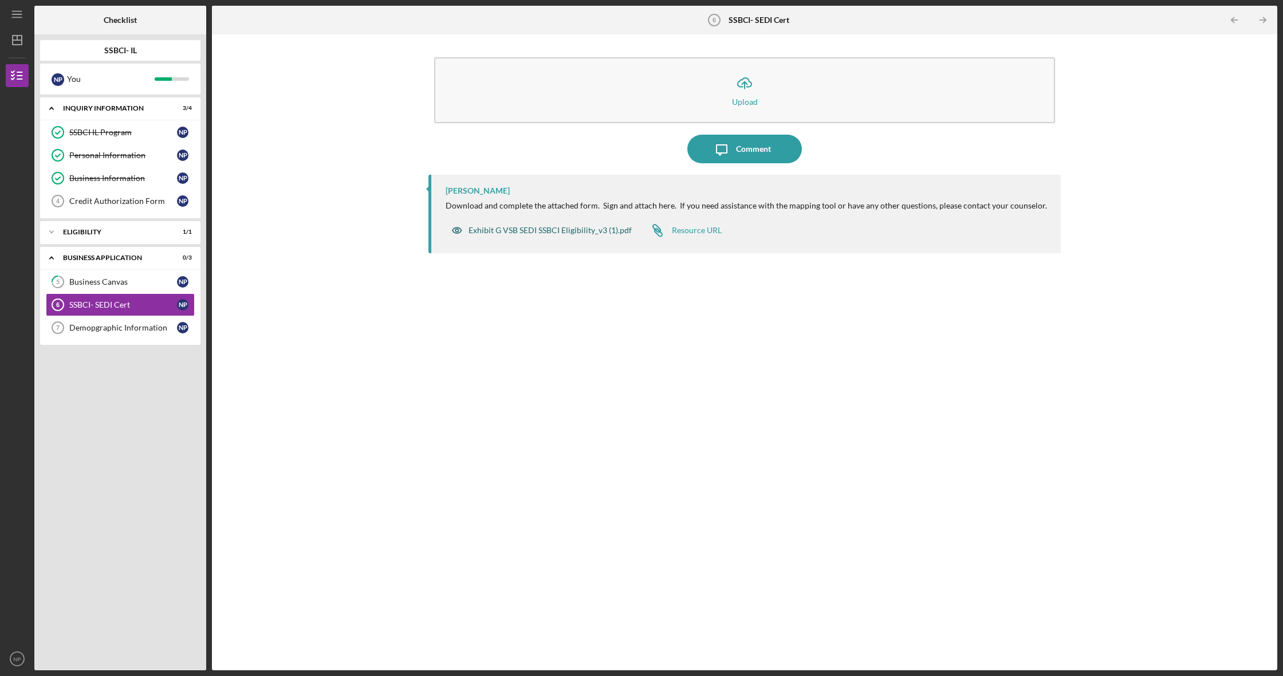
click at [599, 229] on div "Exhibit G VSB SEDI SSBCI Eligibility_v3 (1).pdf" at bounding box center [550, 230] width 163 height 9
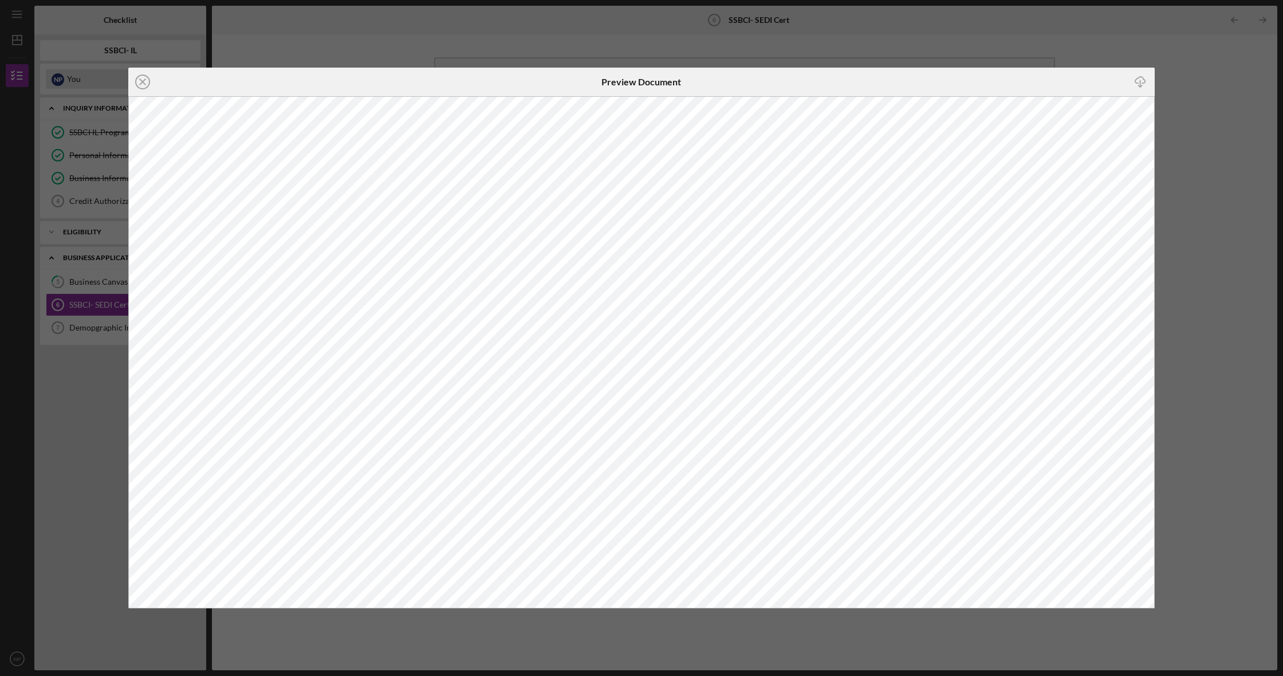
drag, startPoint x: 145, startPoint y: 78, endPoint x: 146, endPoint y: 85, distance: 6.4
click at [144, 79] on icon "Icon/Close" at bounding box center [142, 82] width 29 height 29
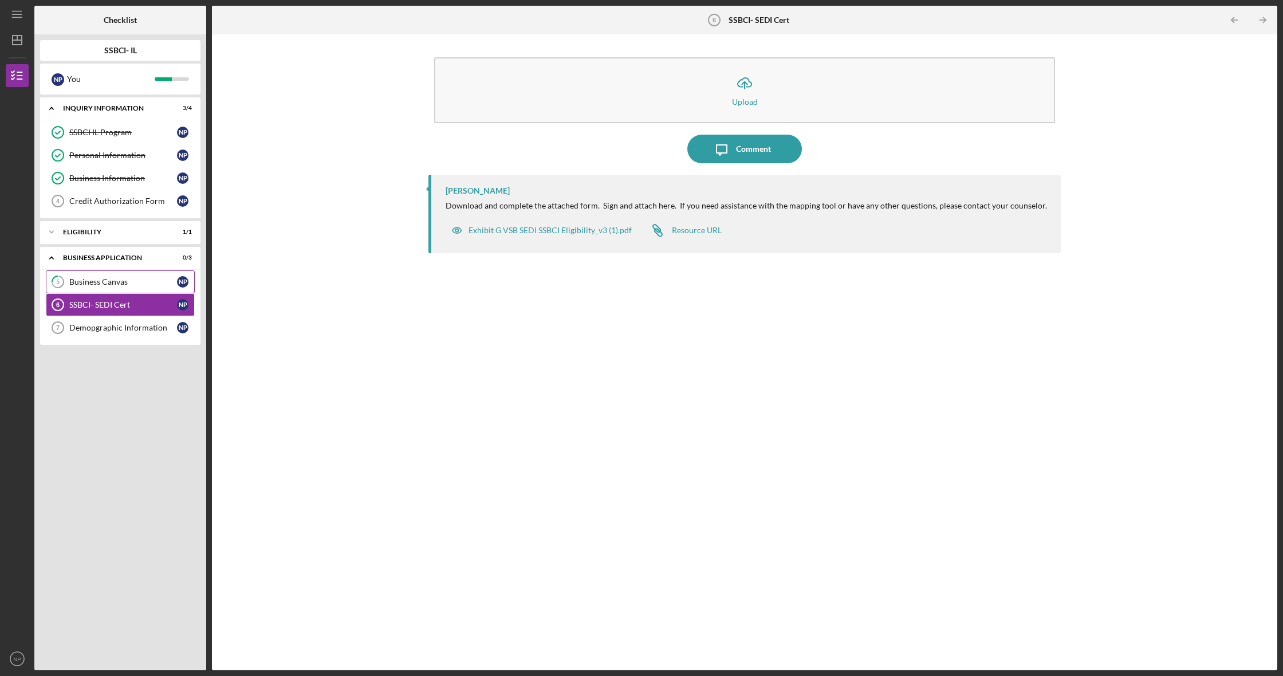
click at [107, 283] on div "Business Canvas" at bounding box center [123, 281] width 108 height 9
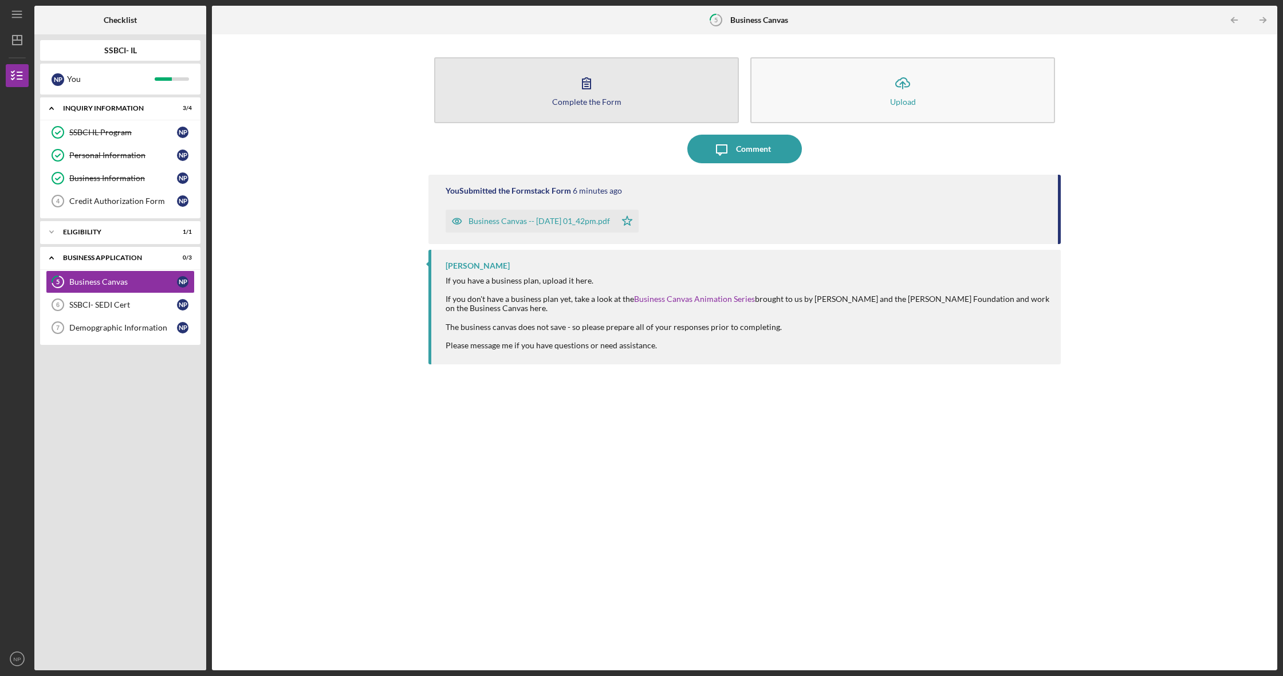
click at [596, 105] on div "Complete the Form" at bounding box center [586, 101] width 69 height 9
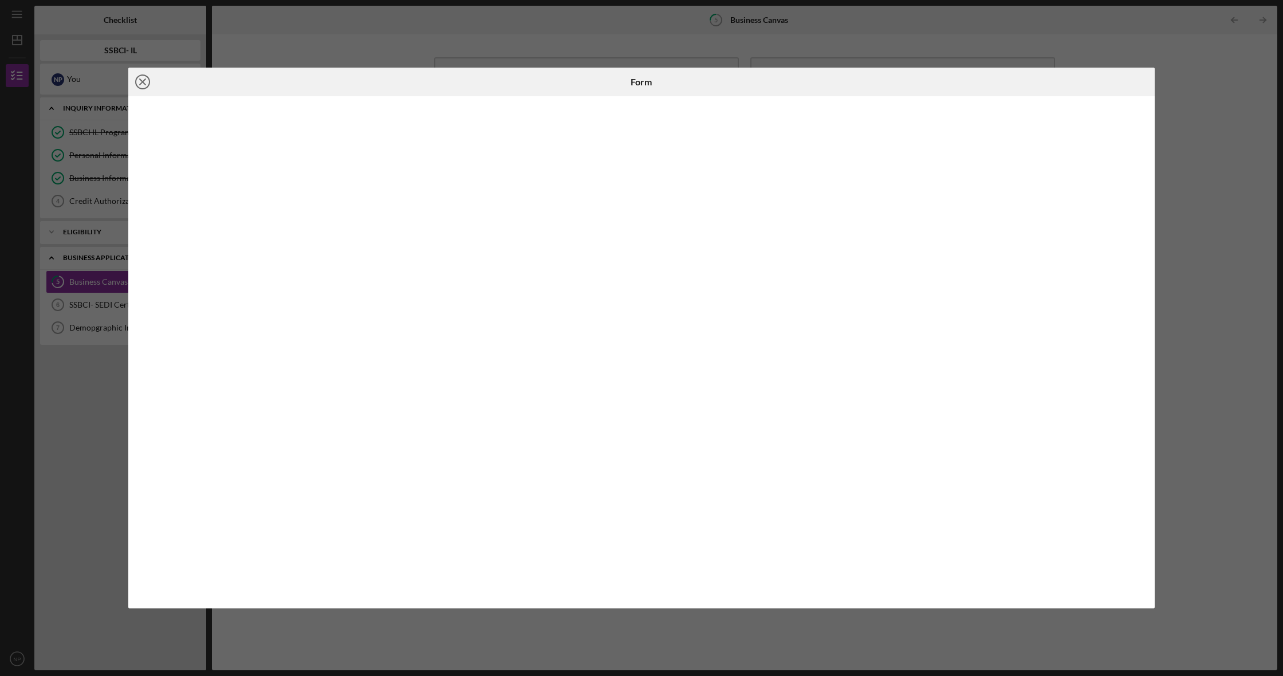
click at [143, 80] on icon "Icon/Close" at bounding box center [142, 82] width 29 height 29
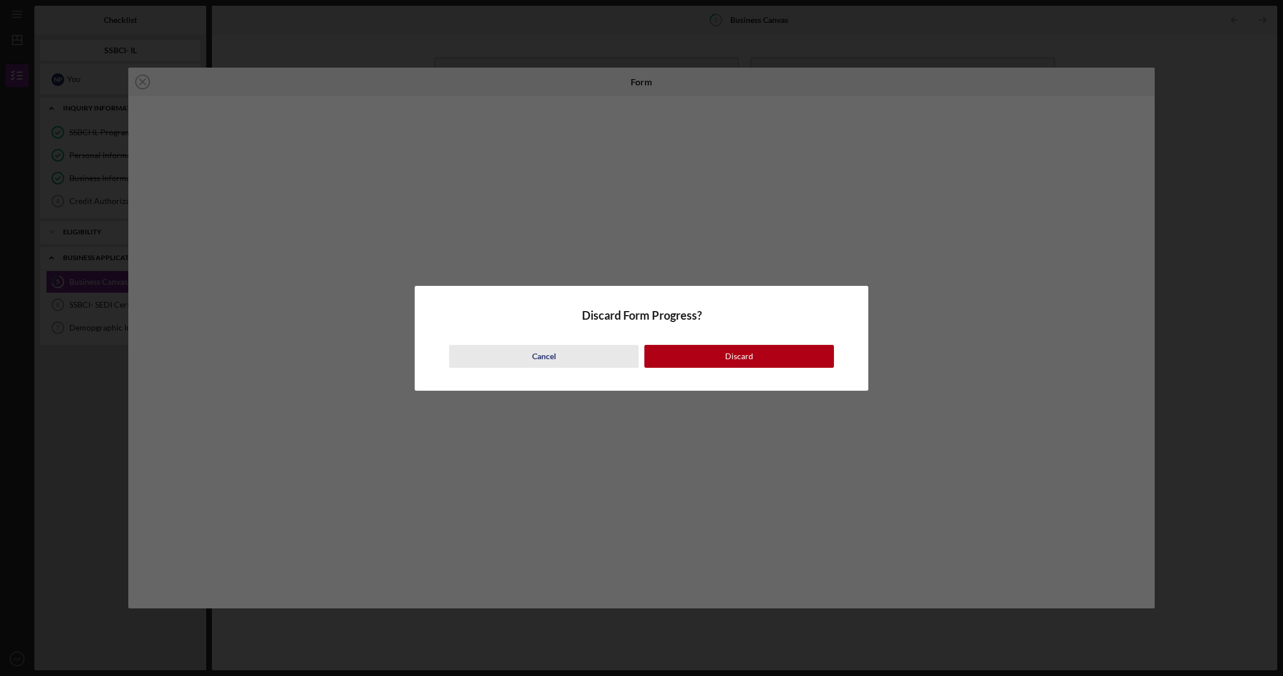
click at [548, 349] on div "Cancel" at bounding box center [544, 356] width 24 height 23
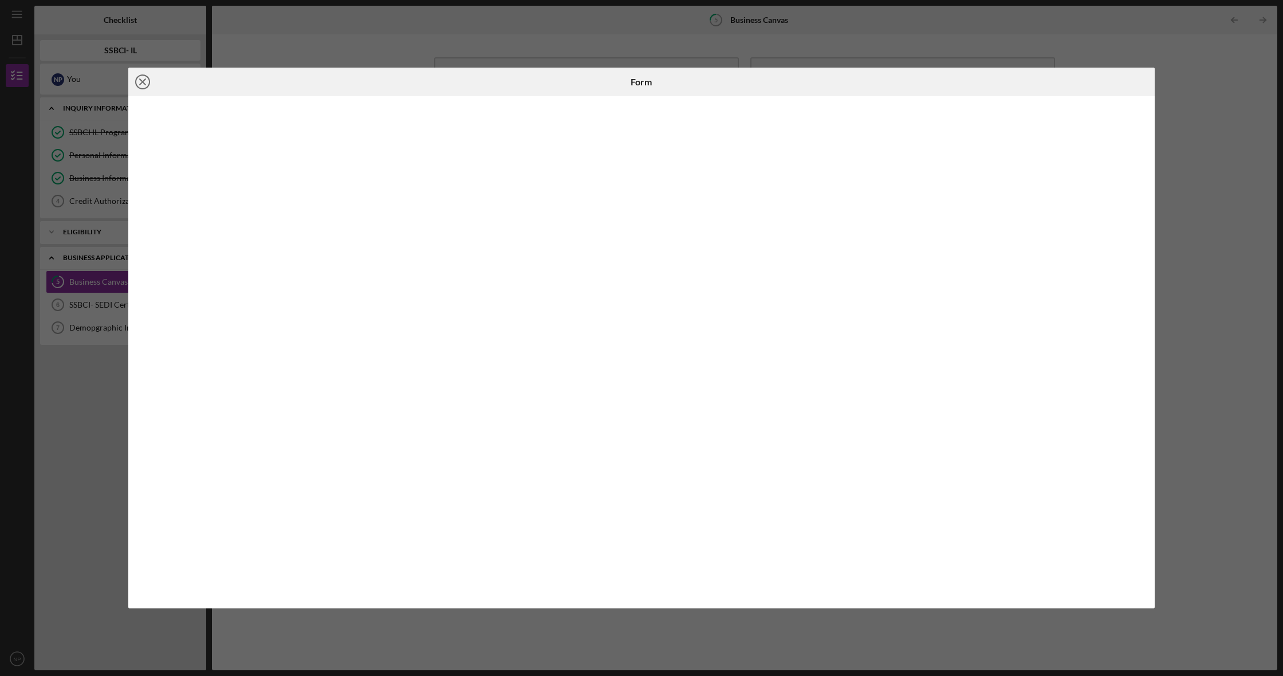
click at [148, 81] on icon "Icon/Close" at bounding box center [142, 82] width 29 height 29
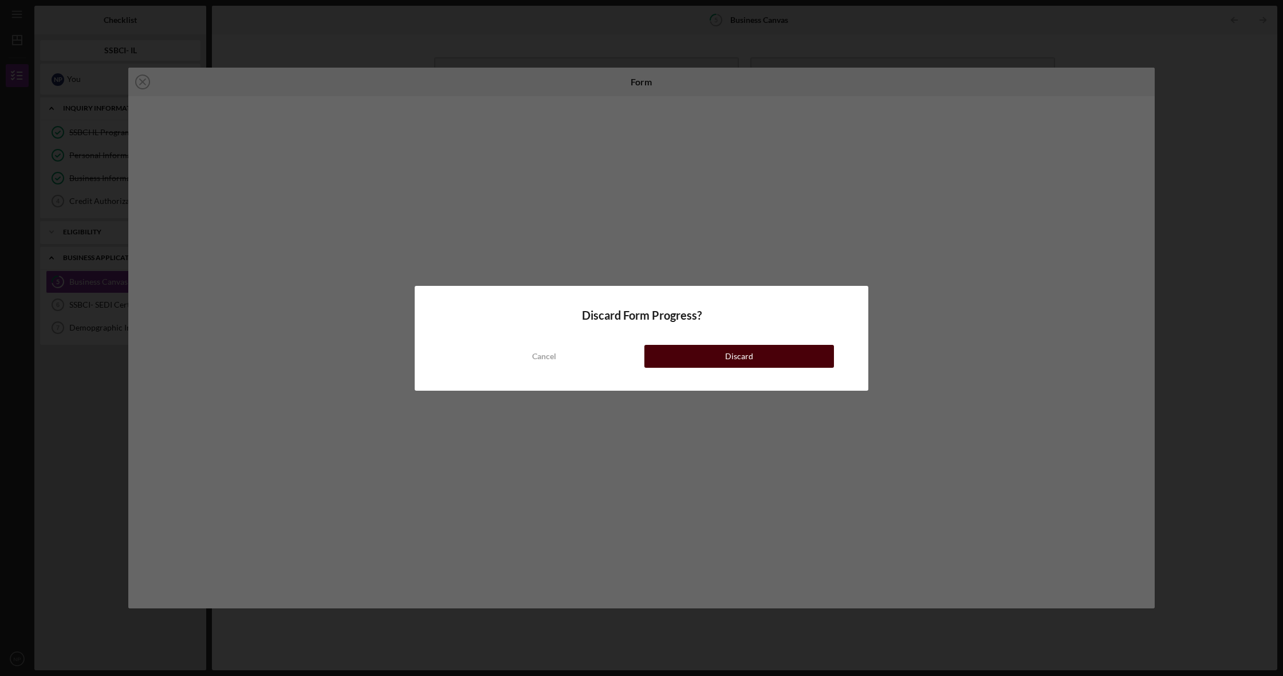
click at [728, 358] on div "Discard" at bounding box center [739, 356] width 28 height 23
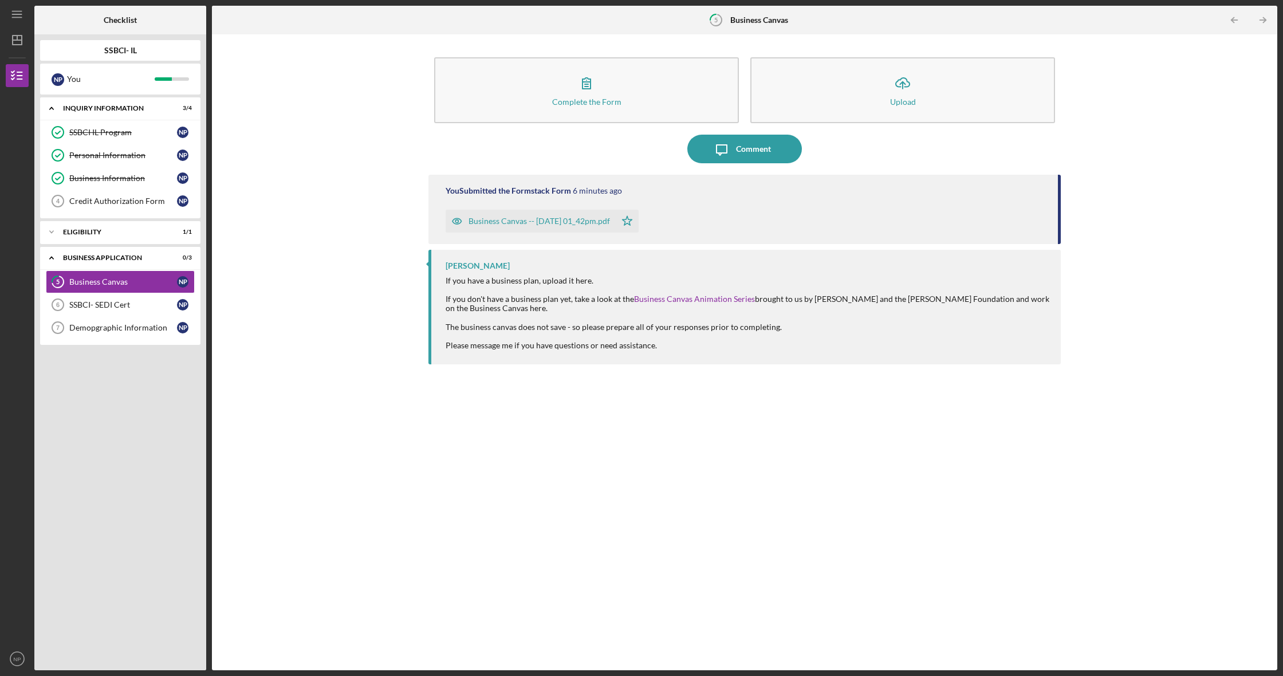
click at [575, 219] on div "Business Canvas -- [DATE] 01_42pm.pdf" at bounding box center [539, 221] width 141 height 9
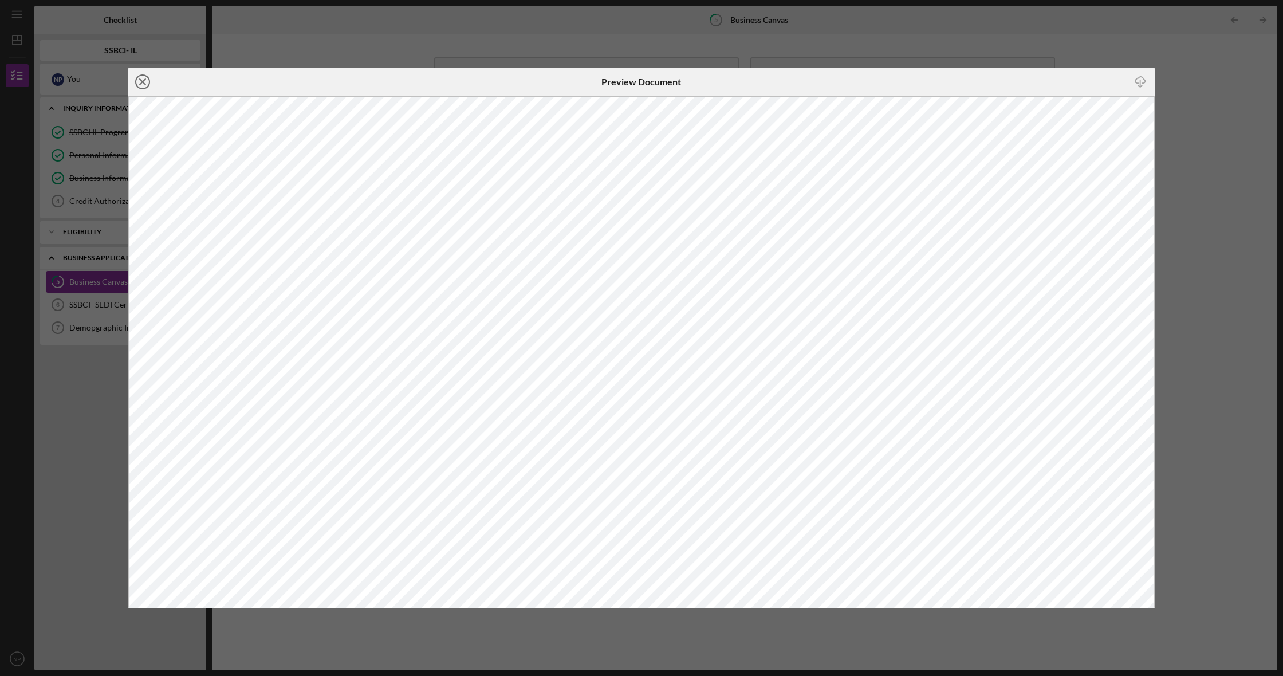
click at [144, 84] on line at bounding box center [143, 82] width 6 height 6
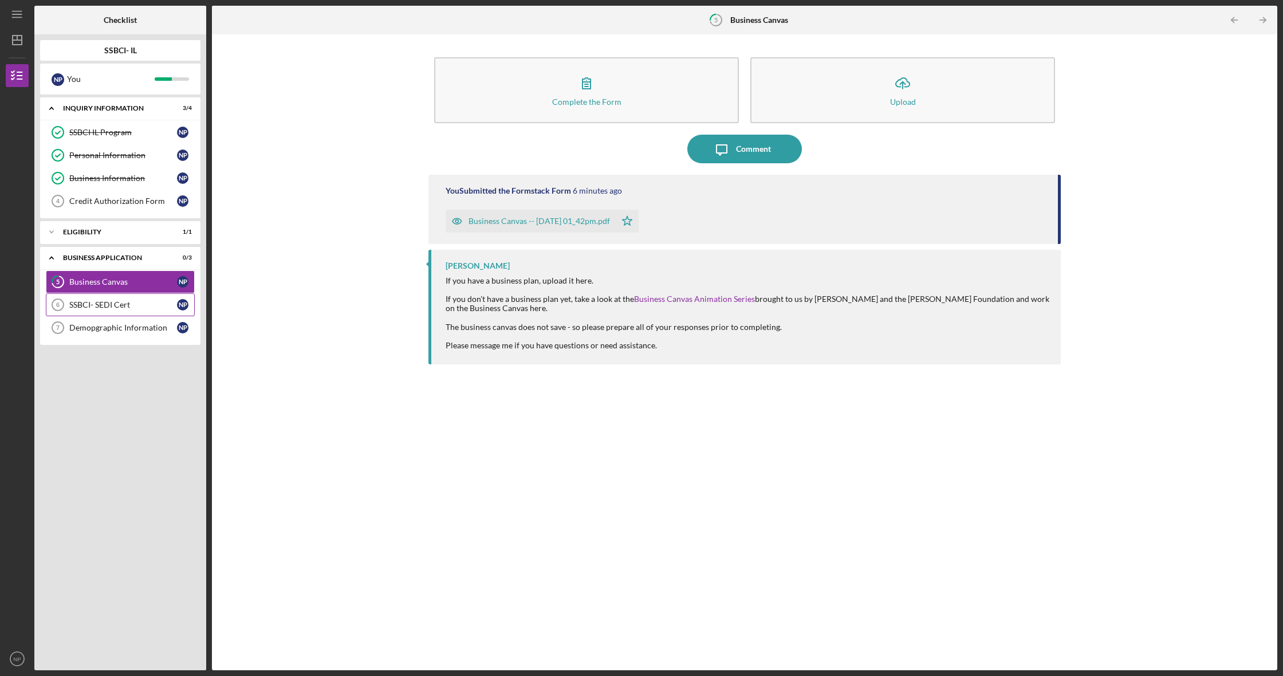
click at [109, 297] on link "SSBCI- SEDI Cert 6 SSBCI- SEDI Cert N P" at bounding box center [120, 304] width 149 height 23
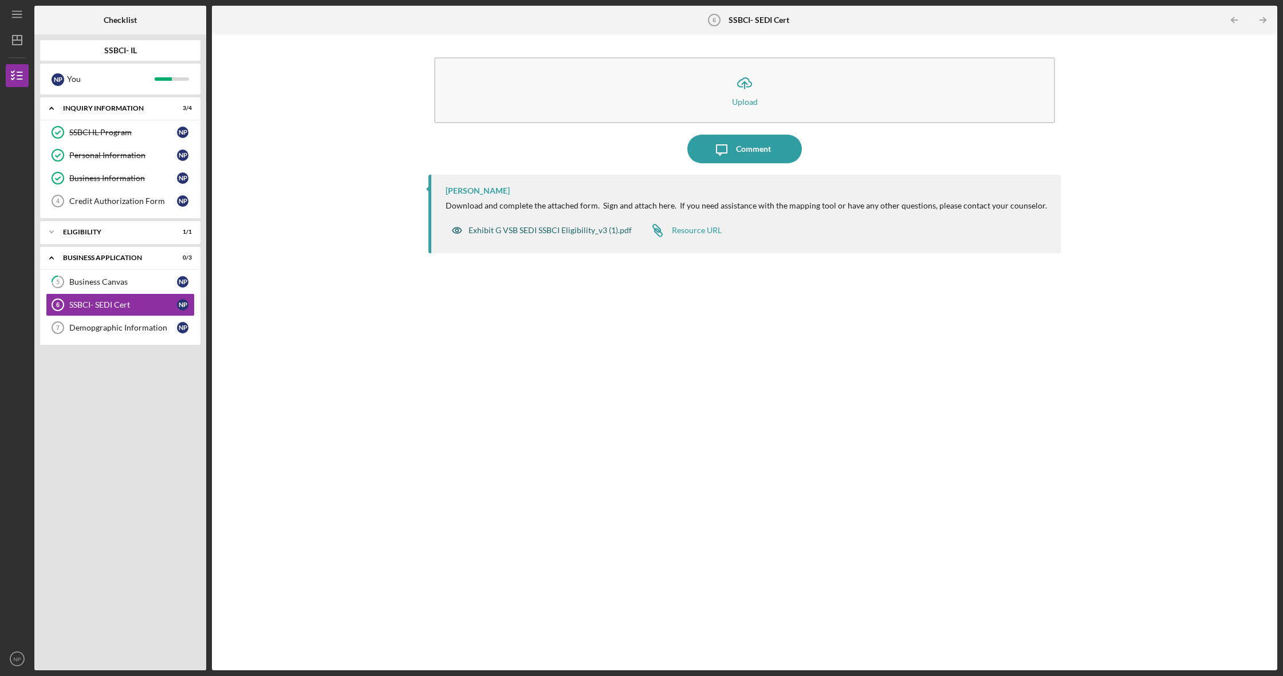
click at [585, 230] on div "Exhibit G VSB SEDI SSBCI Eligibility_v3 (1).pdf" at bounding box center [550, 230] width 163 height 9
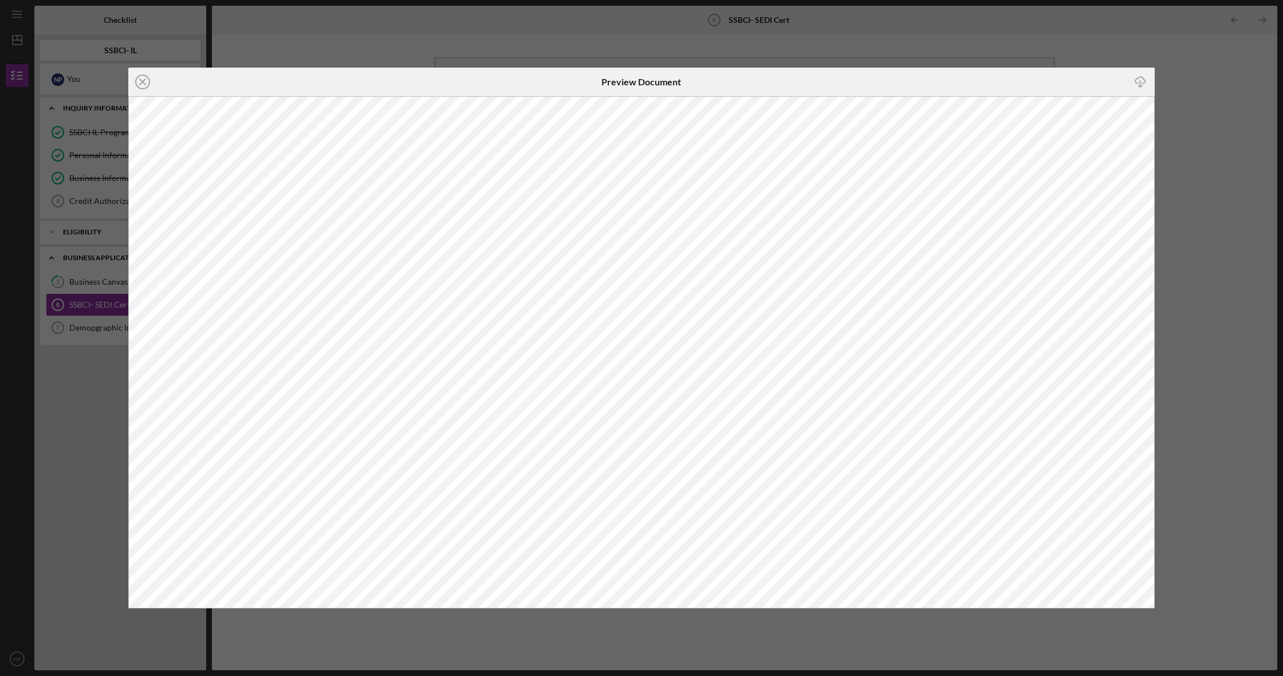
click at [1141, 81] on icon "Icon/Download" at bounding box center [1140, 82] width 26 height 26
click at [146, 81] on icon "Icon/Close" at bounding box center [142, 82] width 29 height 29
